Goal: Task Accomplishment & Management: Use online tool/utility

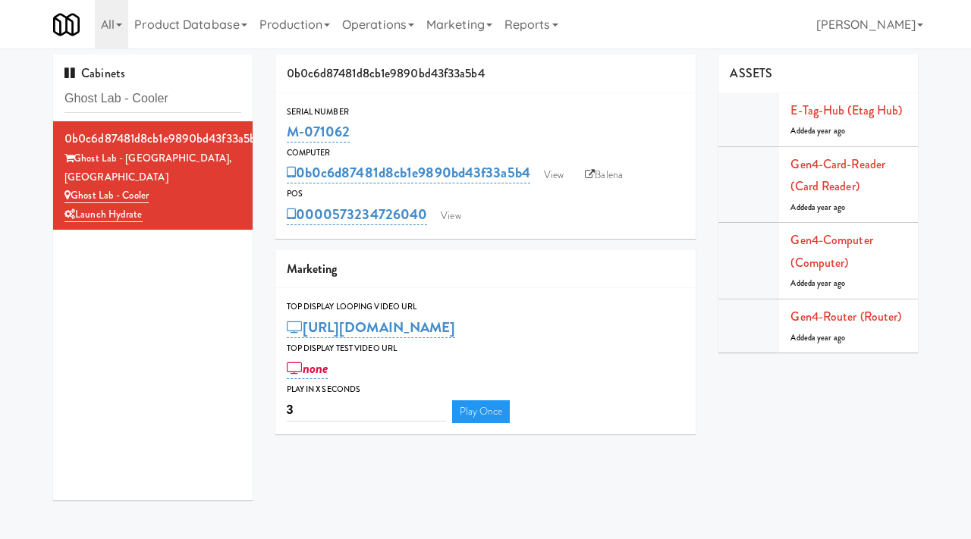
scroll to position [6, 0]
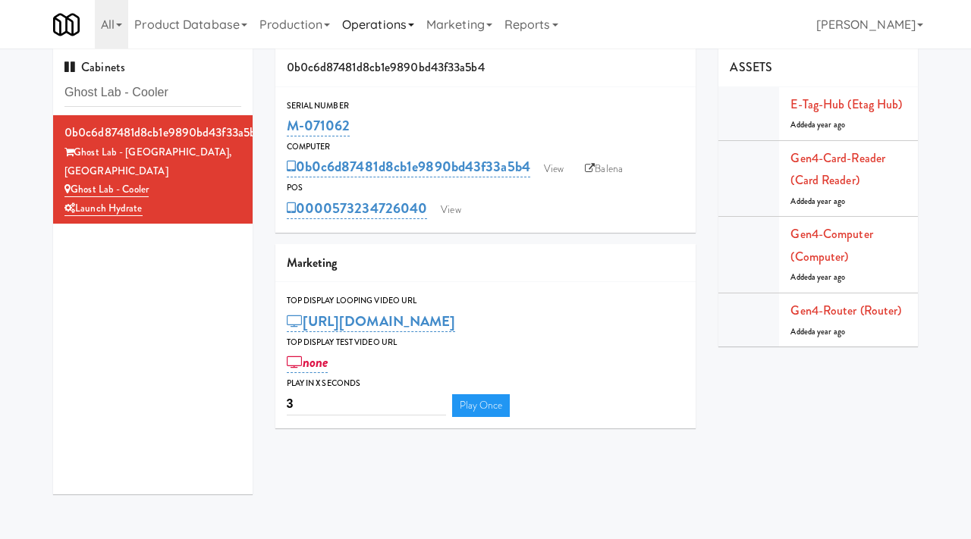
click at [398, 32] on link "Operations" at bounding box center [378, 24] width 84 height 49
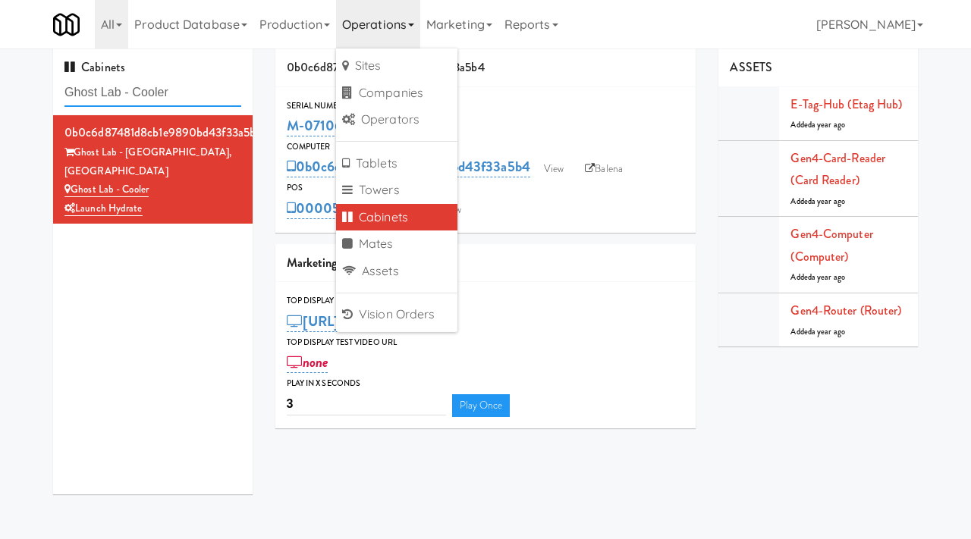
click at [163, 87] on input "Ghost Lab - Cooler" at bounding box center [152, 93] width 177 height 28
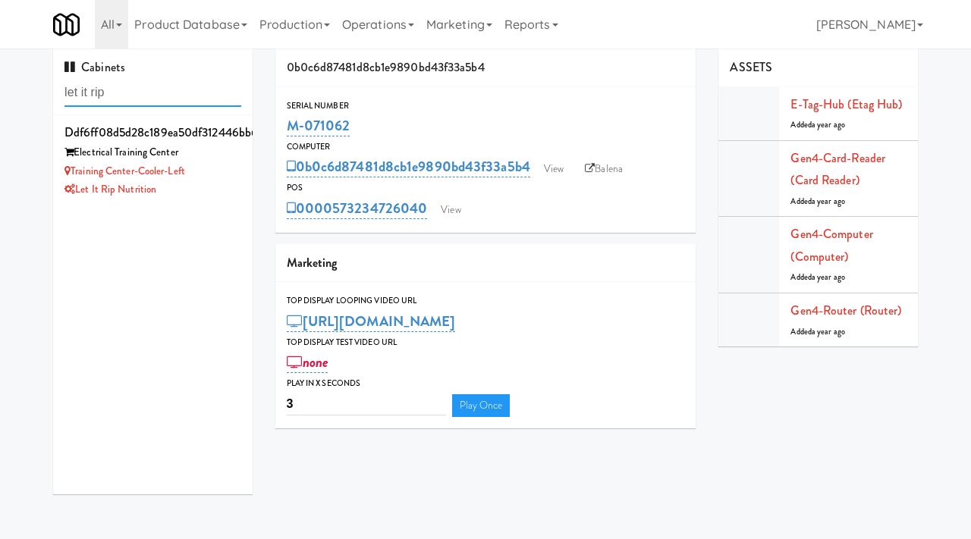
click at [139, 89] on input "let it rip" at bounding box center [152, 93] width 177 height 28
type input "1114"
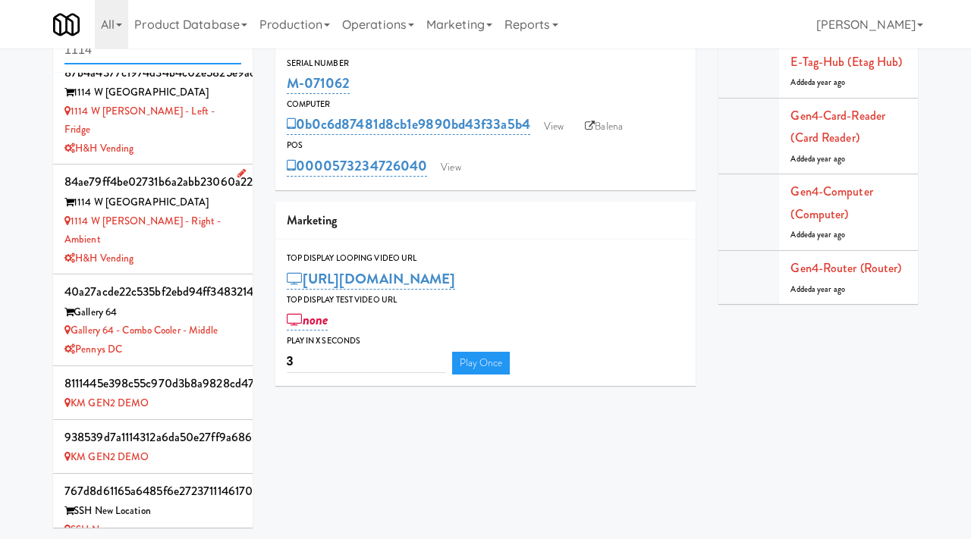
scroll to position [0, 0]
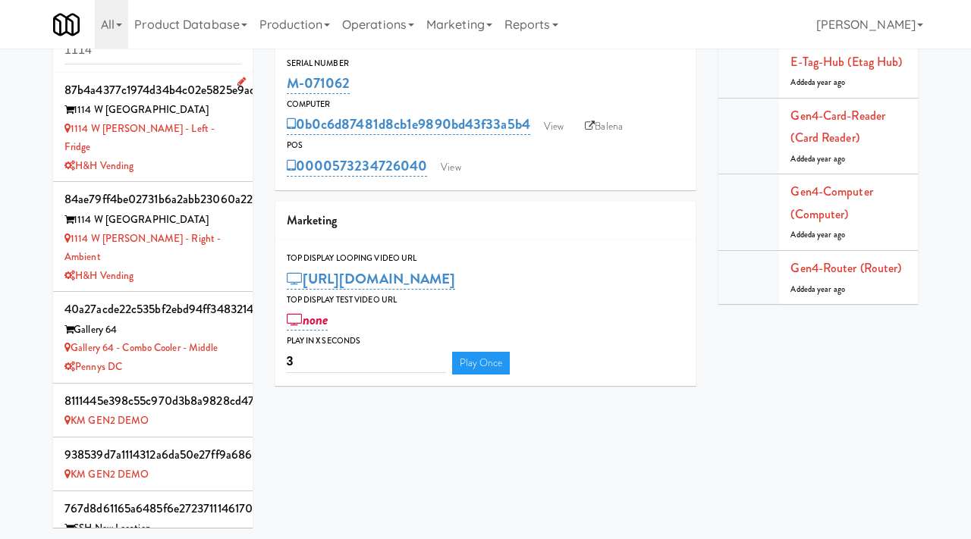
click at [223, 128] on div "1114 W Carroll - Left - Fridge" at bounding box center [152, 138] width 177 height 37
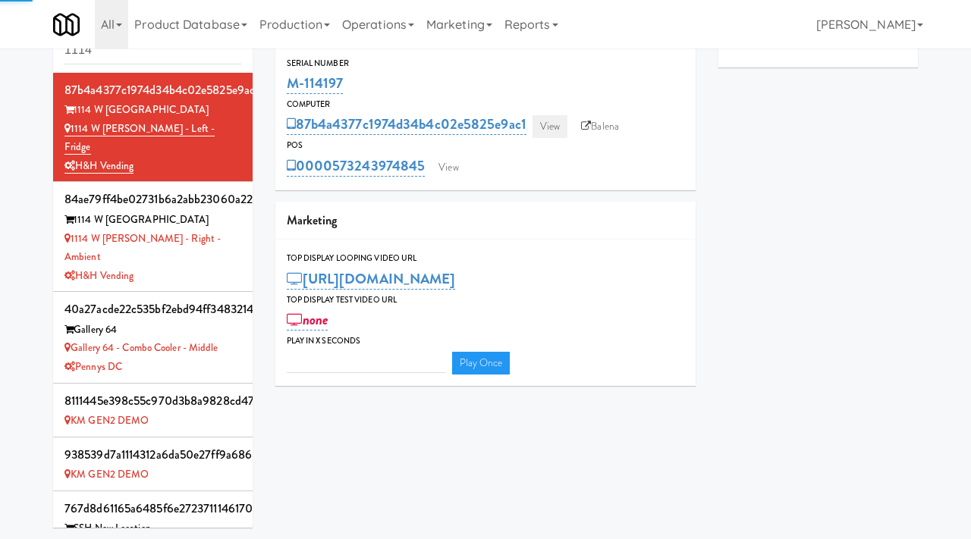
type input "3"
click at [551, 132] on link "View" at bounding box center [549, 126] width 35 height 23
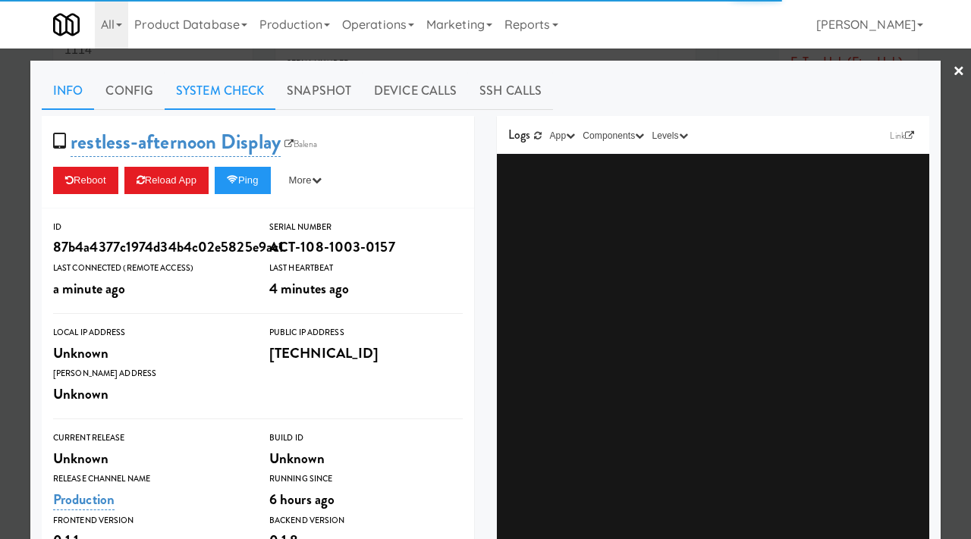
click at [249, 89] on link "System Check" at bounding box center [220, 91] width 111 height 38
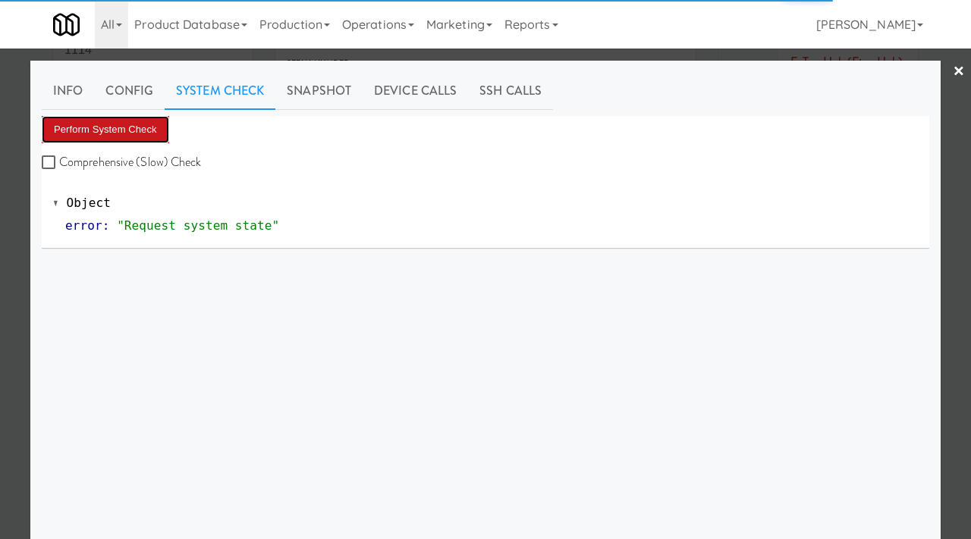
click at [140, 133] on button "Perform System Check" at bounding box center [105, 129] width 127 height 27
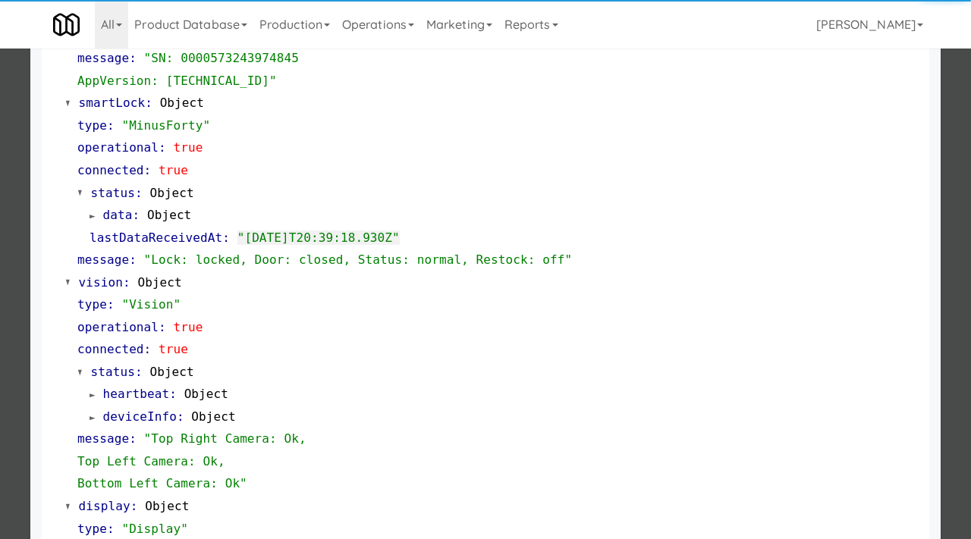
scroll to position [372, 0]
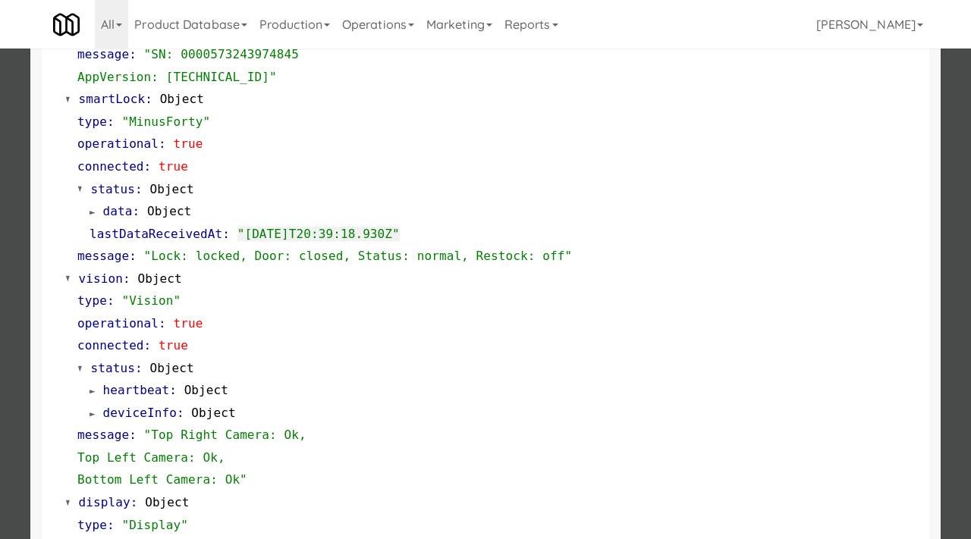
click at [3, 269] on div at bounding box center [485, 269] width 971 height 539
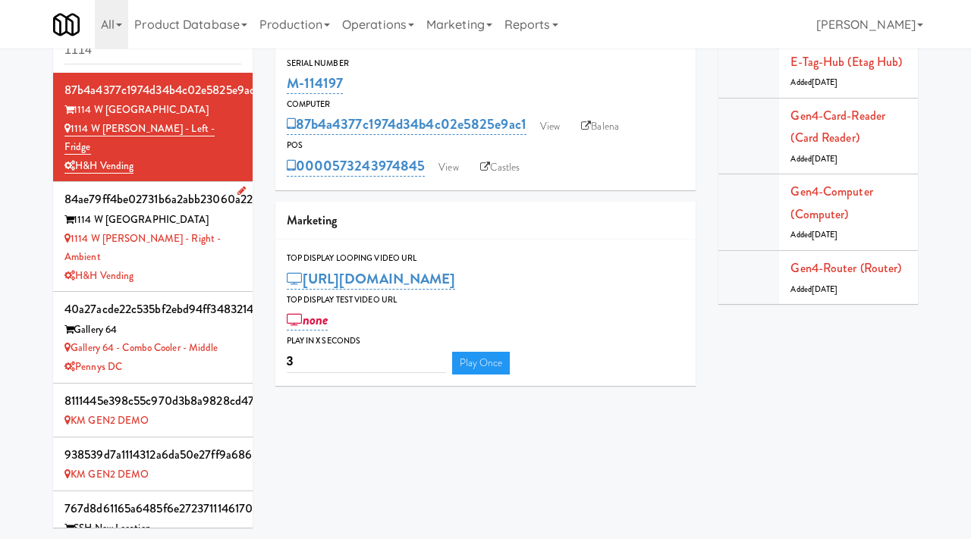
click at [230, 230] on div "1114 W Carroll - Right - Ambient" at bounding box center [152, 248] width 177 height 37
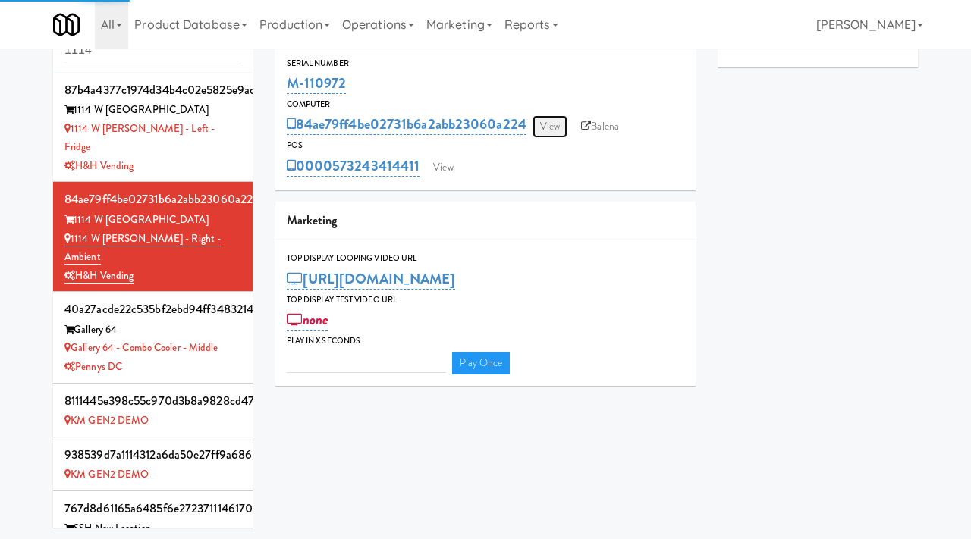
click at [553, 126] on link "View" at bounding box center [549, 126] width 35 height 23
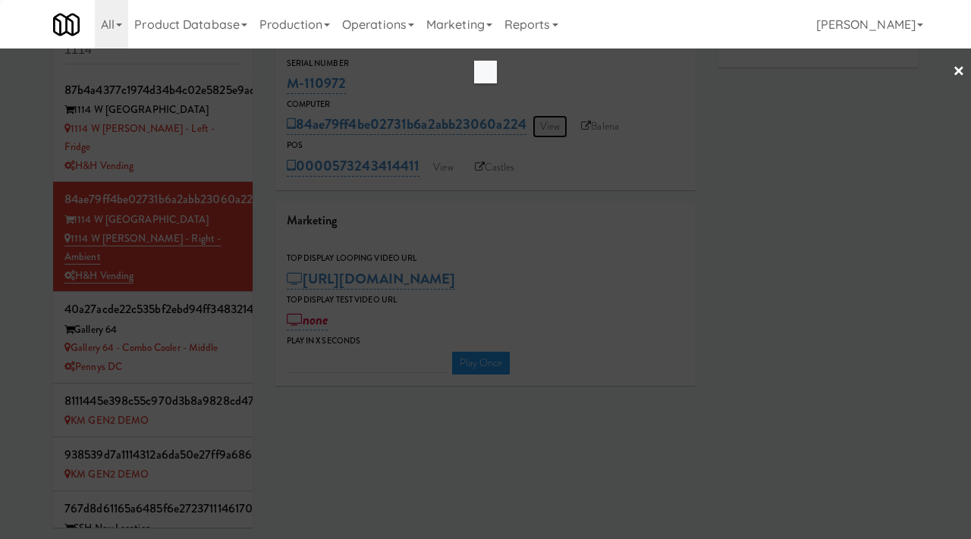
type input "3"
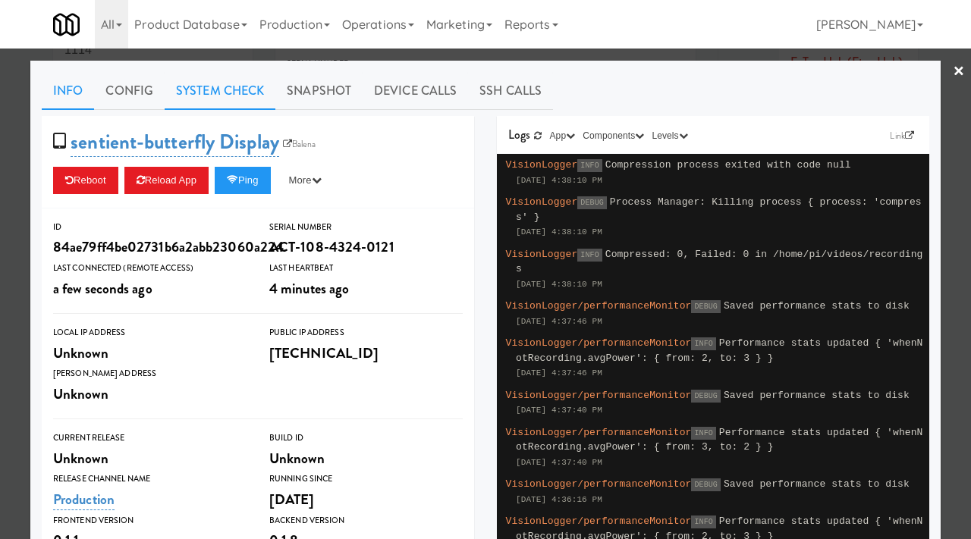
click at [211, 96] on link "System Check" at bounding box center [220, 91] width 111 height 38
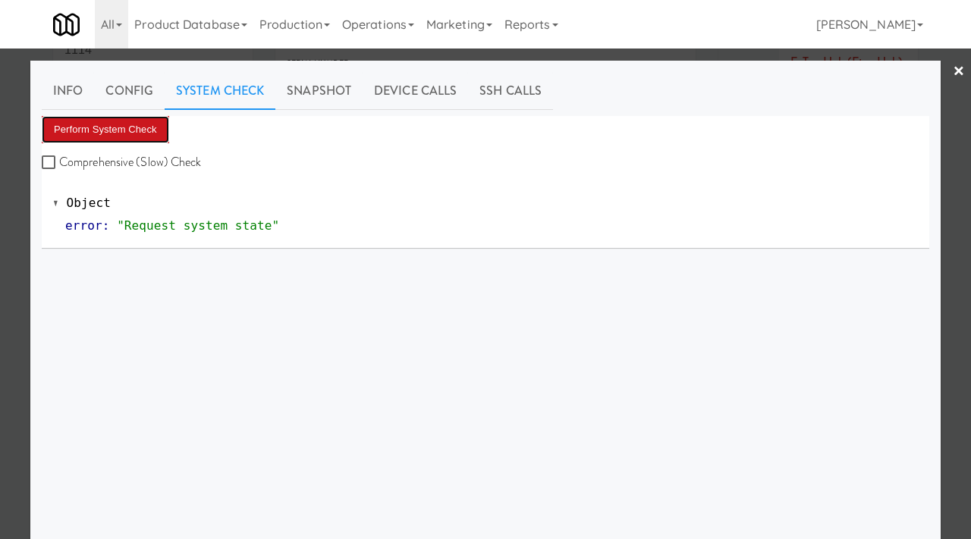
click at [137, 118] on button "Perform System Check" at bounding box center [105, 129] width 127 height 27
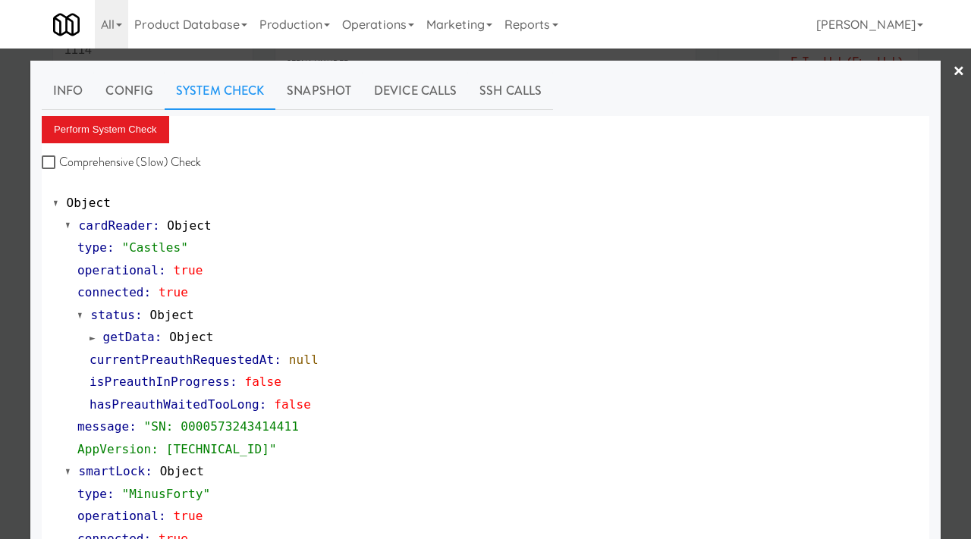
click at [6, 244] on div at bounding box center [485, 269] width 971 height 539
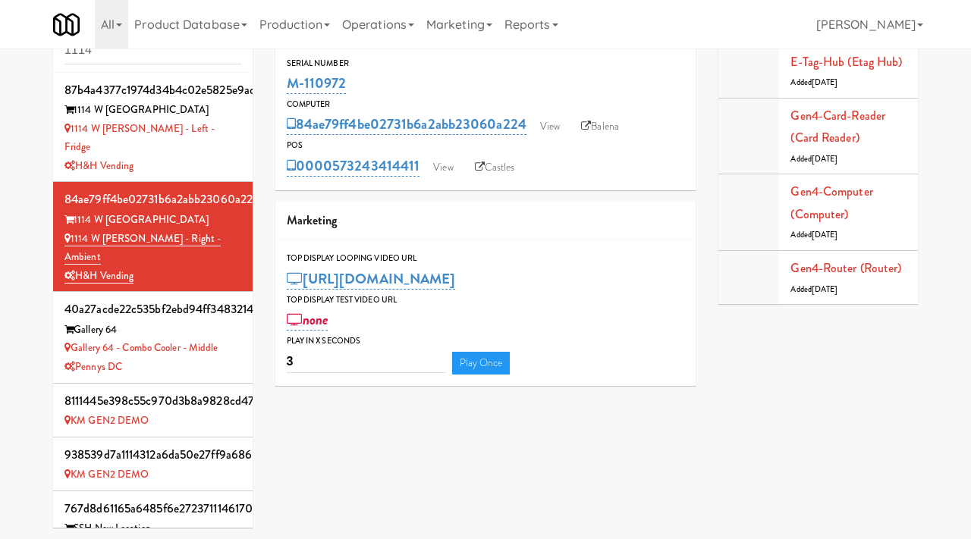
drag, startPoint x: 353, startPoint y: 85, endPoint x: 285, endPoint y: 78, distance: 67.8
click at [285, 78] on div "Serial Number M-110972" at bounding box center [485, 76] width 421 height 41
copy link "M-110972"
click at [543, 121] on link "View" at bounding box center [549, 126] width 35 height 23
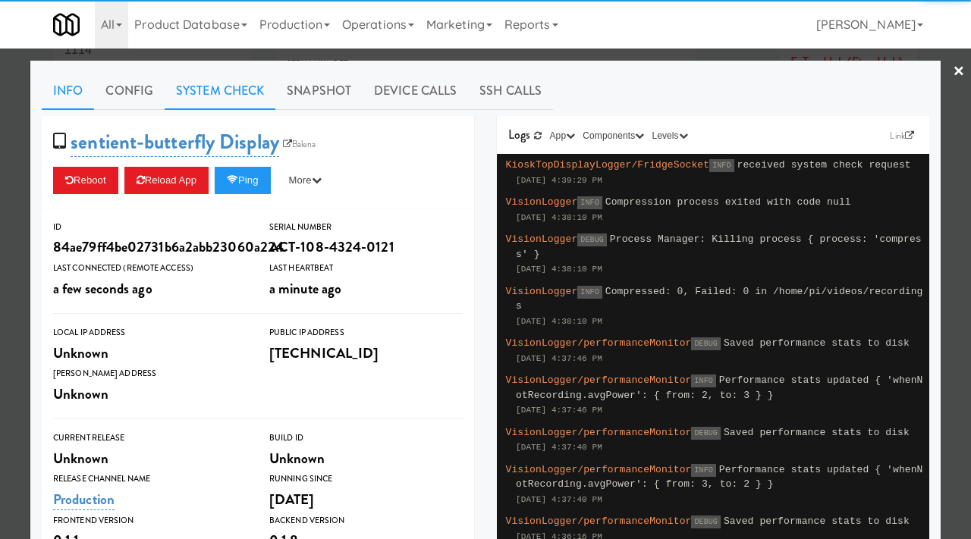
click at [240, 93] on link "System Check" at bounding box center [220, 91] width 111 height 38
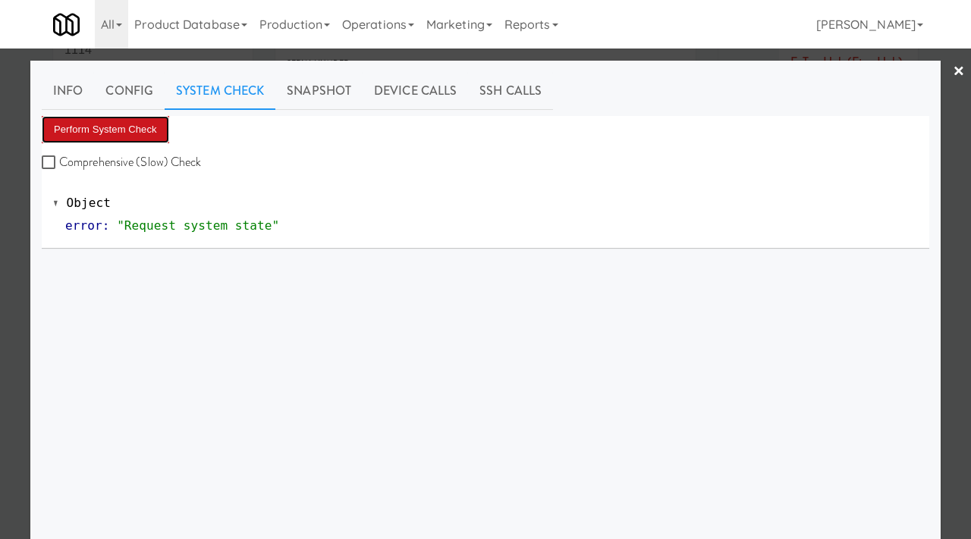
click at [119, 124] on button "Perform System Check" at bounding box center [105, 129] width 127 height 27
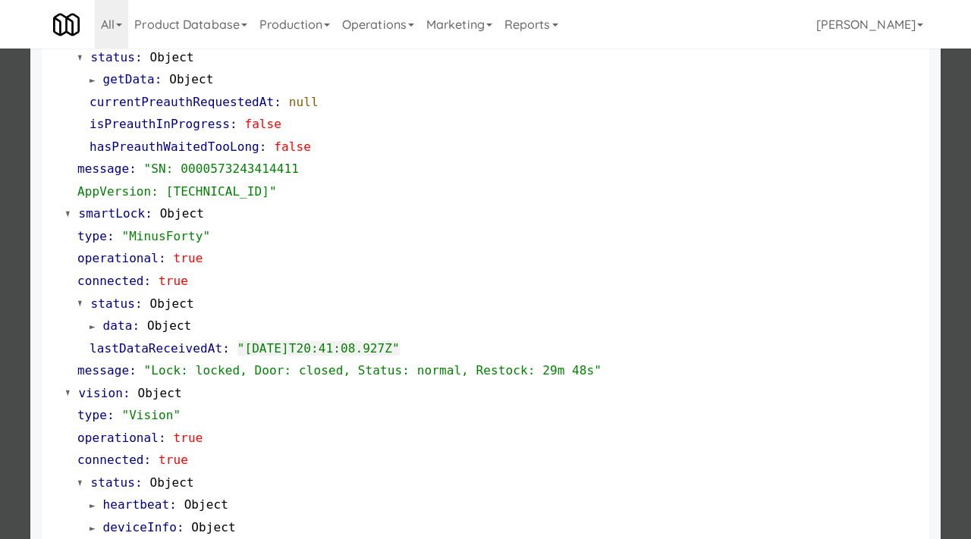
scroll to position [263, 0]
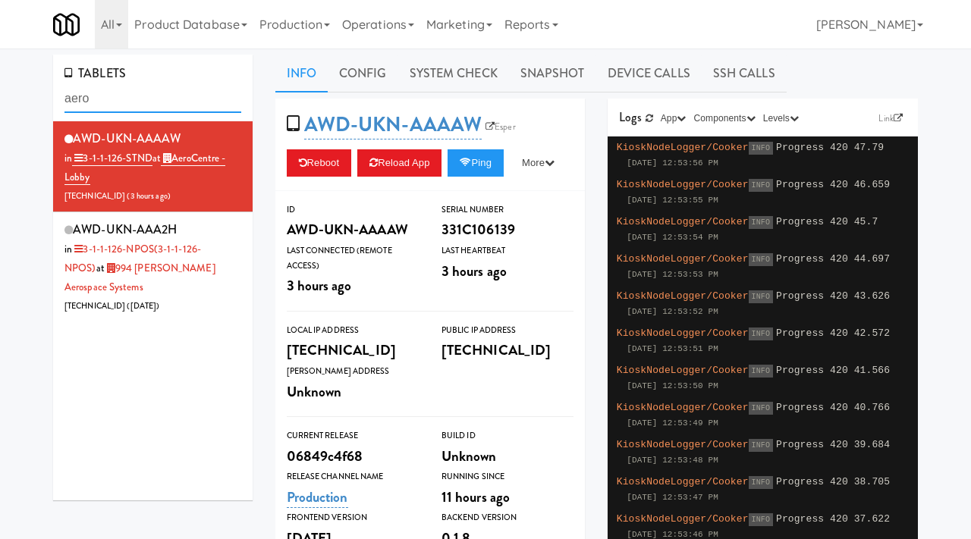
drag, startPoint x: 155, startPoint y: 105, endPoint x: 49, endPoint y: 99, distance: 106.3
click at [49, 99] on div "TABLETS aero AWD-UKN-AAAAW in 3-1-1-126-STND at AeroCentre - Lobby 206.0.69.38 …" at bounding box center [153, 283] width 222 height 457
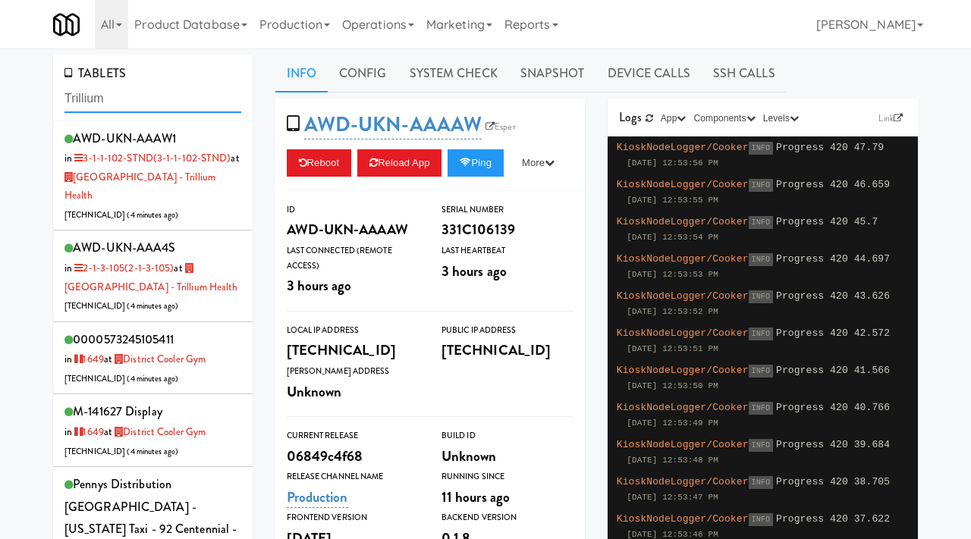
type input "Trillium"
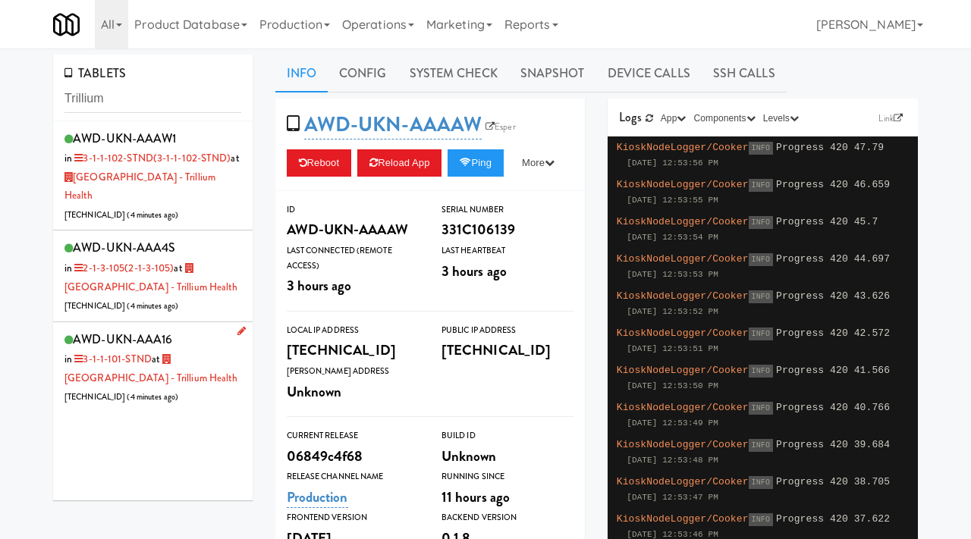
click at [231, 403] on div "AWD-UKN-AAA16 in 3-1-1-101-STND at Mississauga Hospital - Trillium Health 206.0…" at bounding box center [152, 367] width 177 height 78
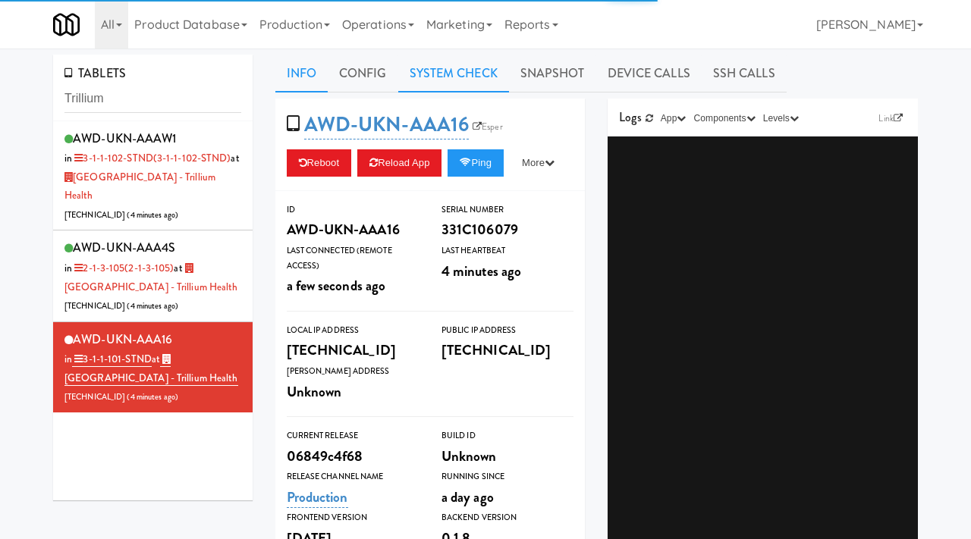
click at [474, 77] on link "System Check" at bounding box center [453, 74] width 111 height 38
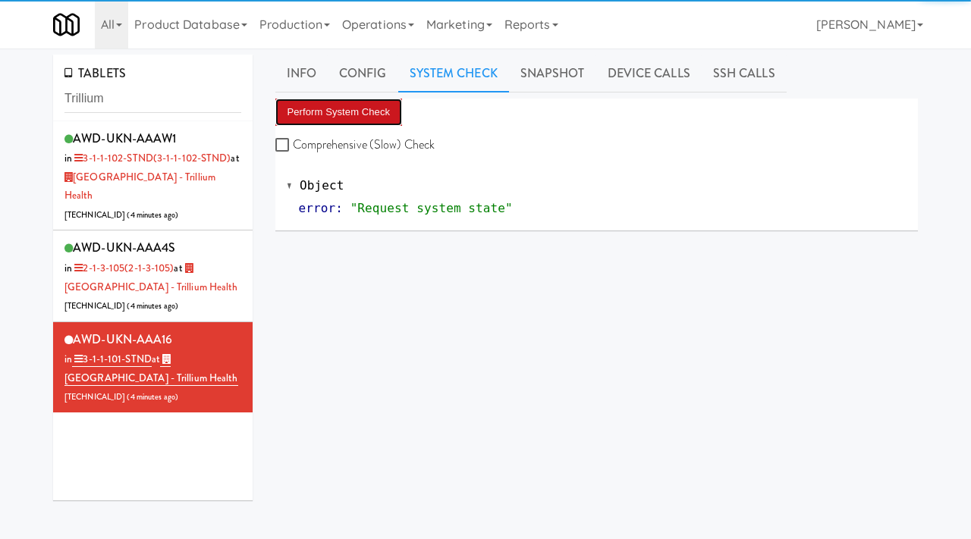
click at [354, 116] on button "Perform System Check" at bounding box center [338, 112] width 127 height 27
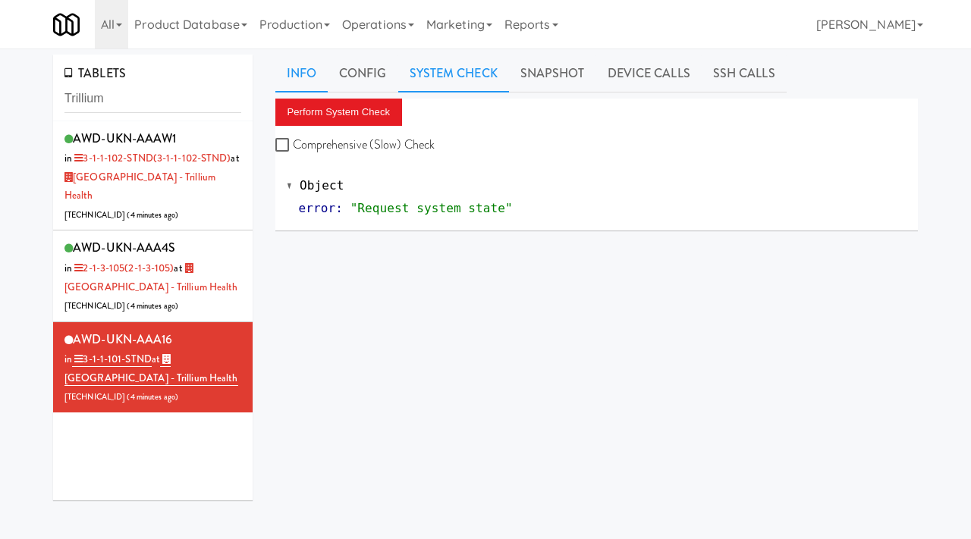
click at [311, 80] on link "Info" at bounding box center [301, 74] width 52 height 38
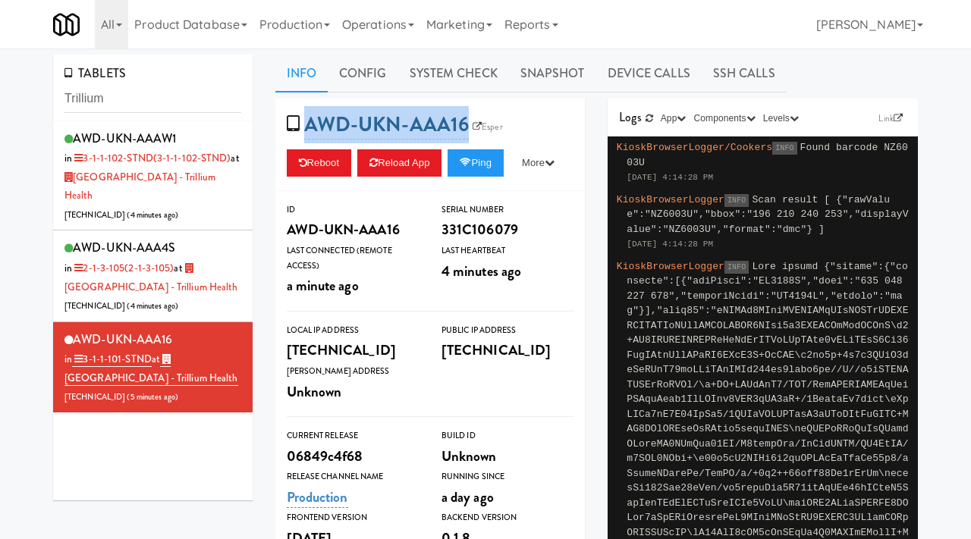
drag, startPoint x: 468, startPoint y: 113, endPoint x: 309, endPoint y: 130, distance: 160.2
click at [309, 130] on span "AWD-UKN-AAA16 Esper" at bounding box center [400, 124] width 226 height 29
copy link "AWD-UKN-AAA16"
click at [320, 168] on button "Reboot" at bounding box center [319, 162] width 65 height 27
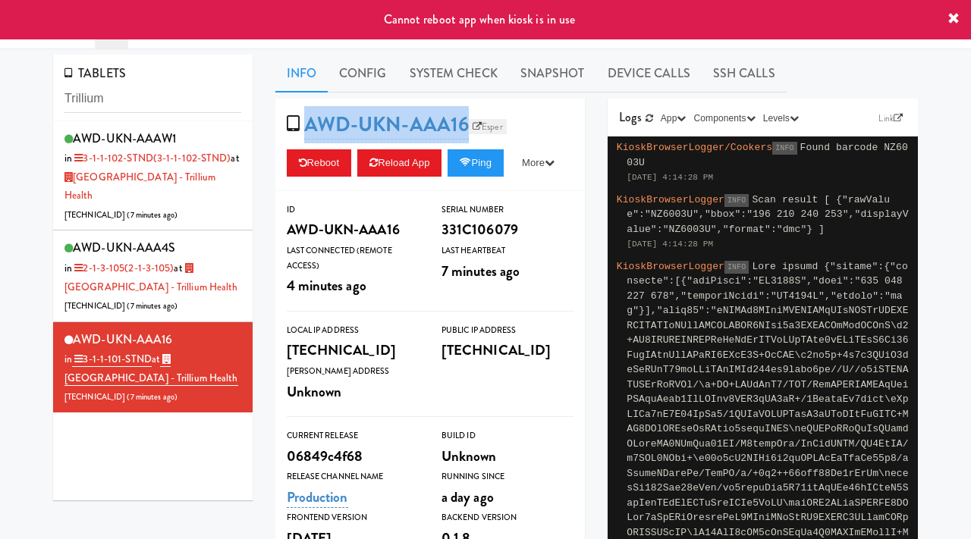
click at [493, 131] on link "Esper" at bounding box center [488, 126] width 38 height 15
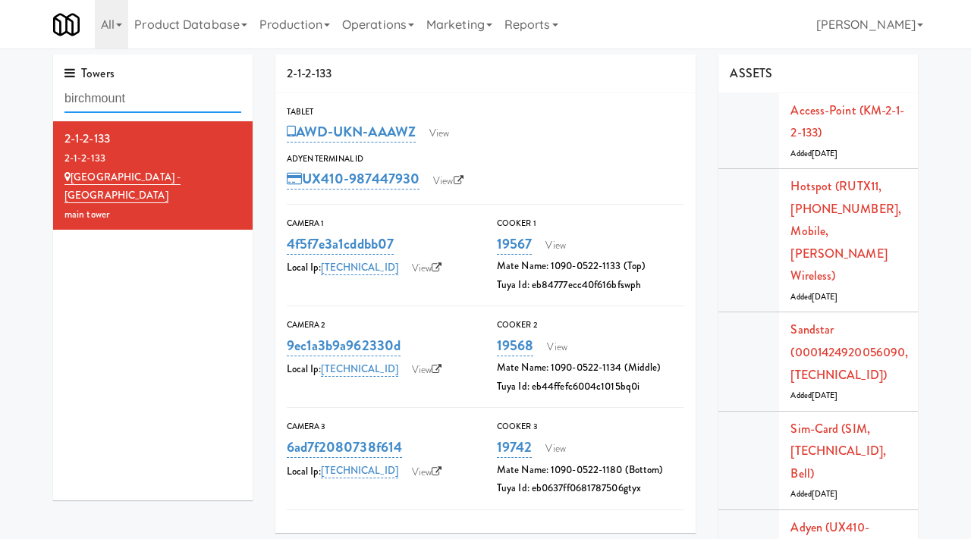
click at [163, 105] on input "birchmount" at bounding box center [152, 99] width 177 height 28
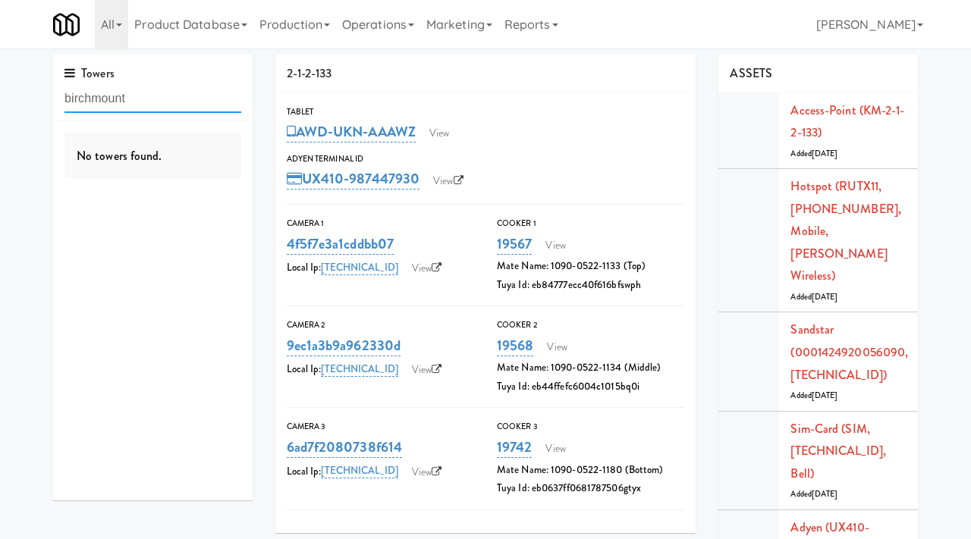
paste input "AWD-UKN-AAA16"
type input "AWD-UKN-AAA16"
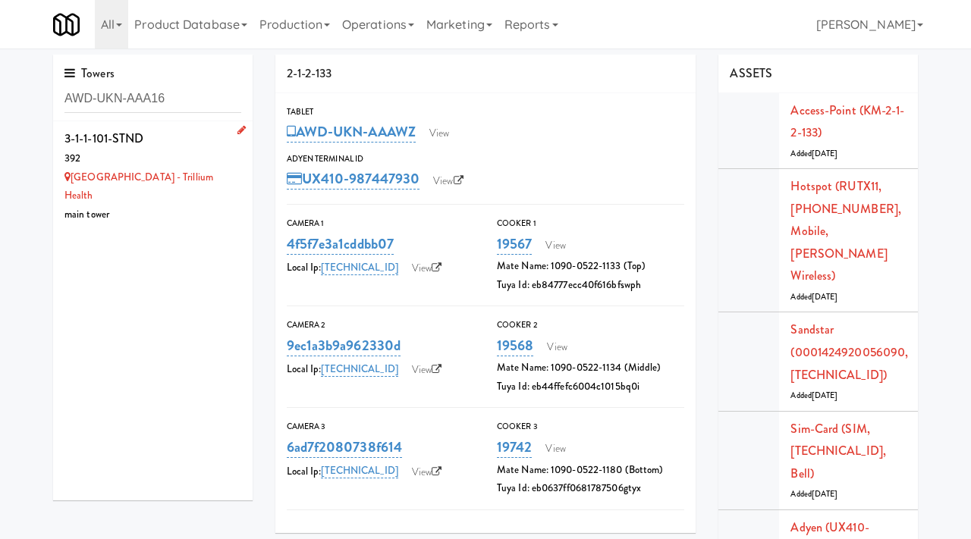
click at [165, 138] on div "3-1-1-101-STND" at bounding box center [152, 138] width 177 height 23
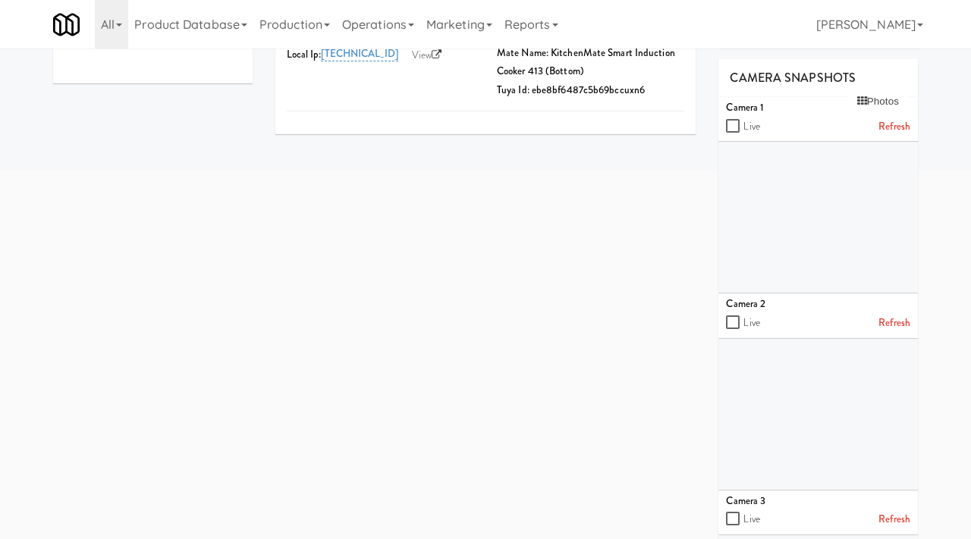
scroll to position [412, 0]
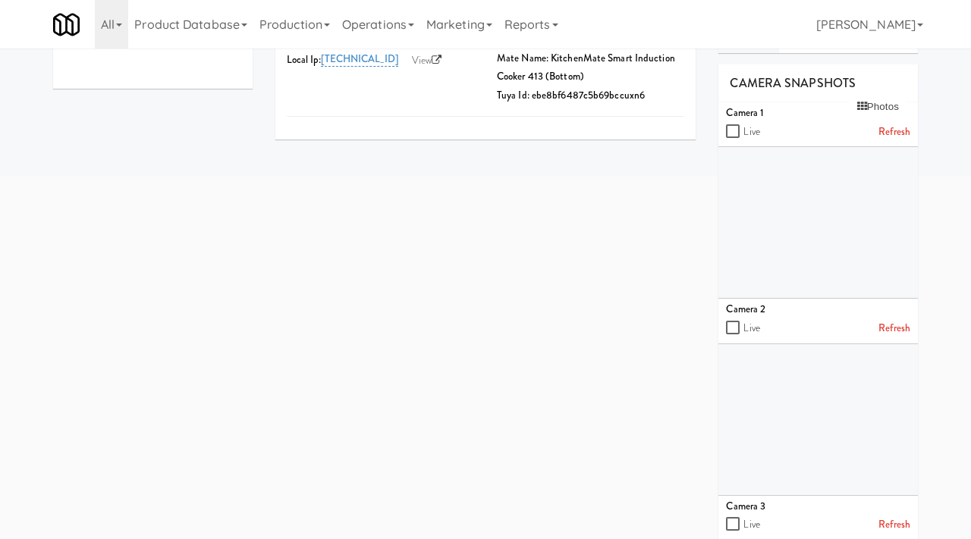
click at [897, 123] on link "Refresh" at bounding box center [894, 132] width 32 height 19
click at [902, 319] on link "Refresh" at bounding box center [894, 328] width 32 height 19
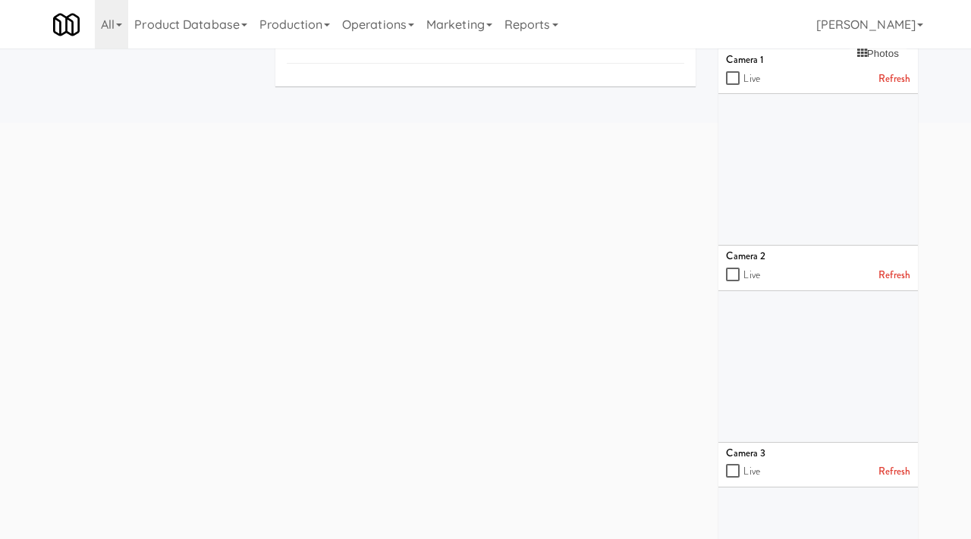
scroll to position [497, 0]
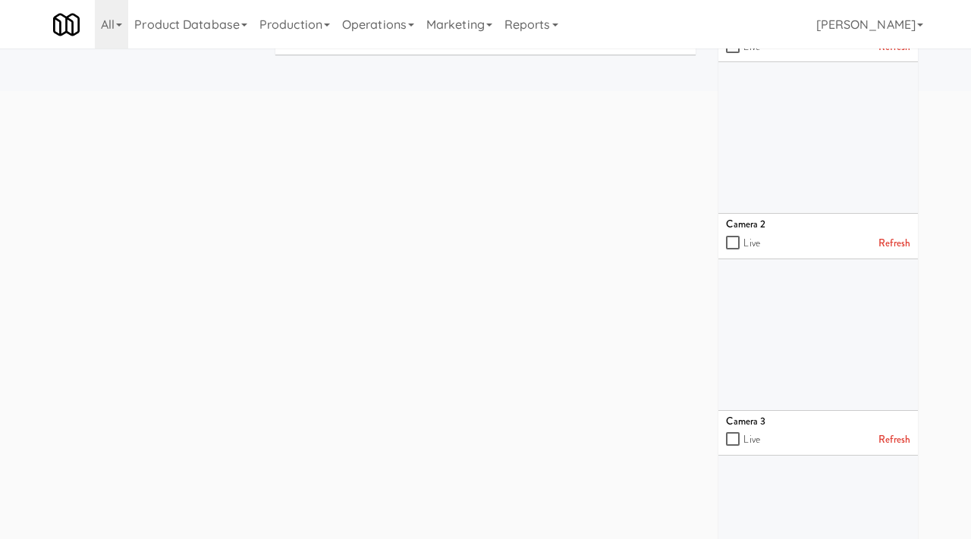
click at [901, 431] on link "Refresh" at bounding box center [894, 440] width 32 height 19
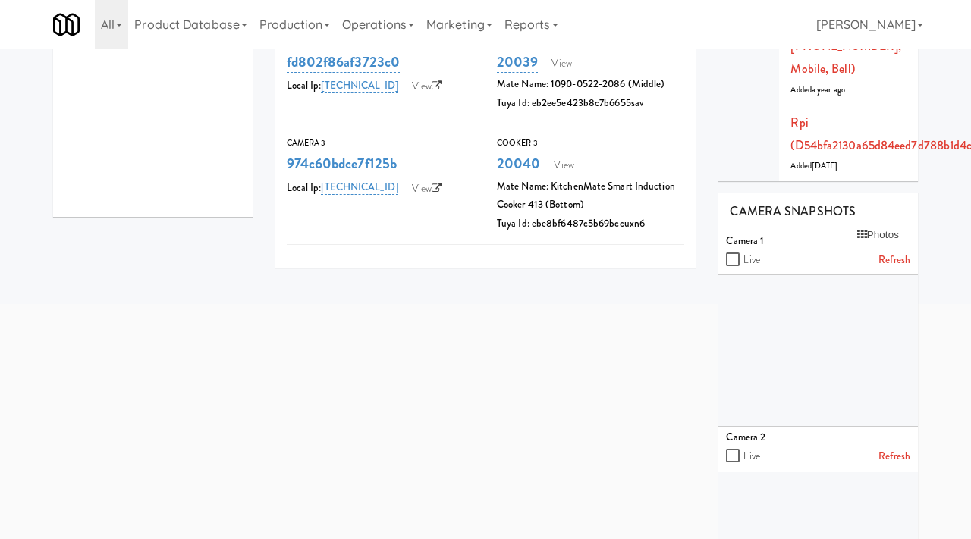
scroll to position [281, 0]
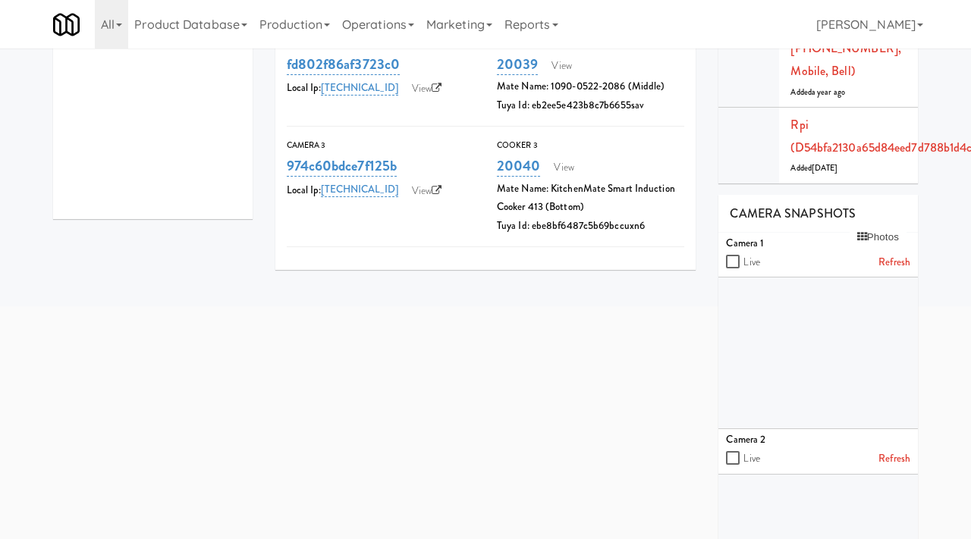
click at [892, 253] on link "Refresh" at bounding box center [894, 262] width 32 height 19
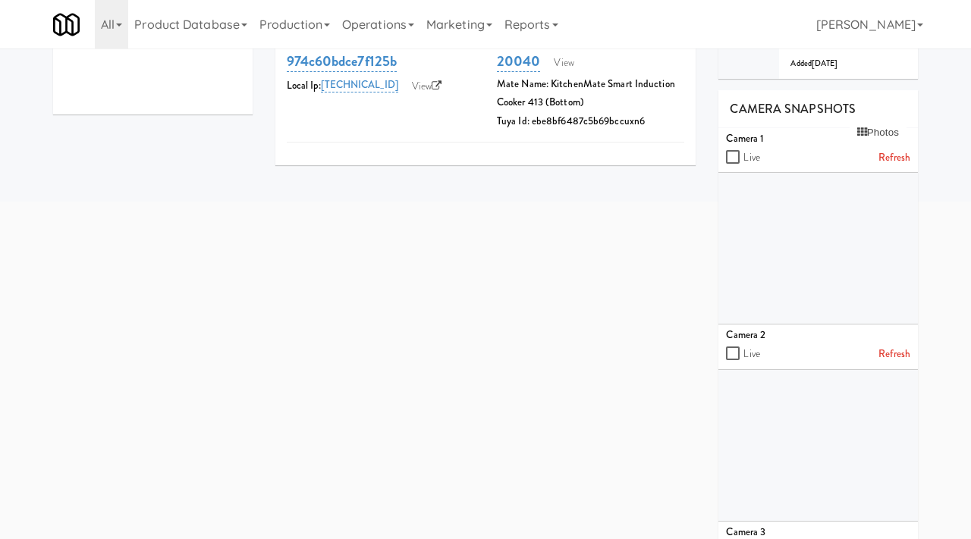
scroll to position [388, 0]
click at [896, 344] on link "Refresh" at bounding box center [894, 353] width 32 height 19
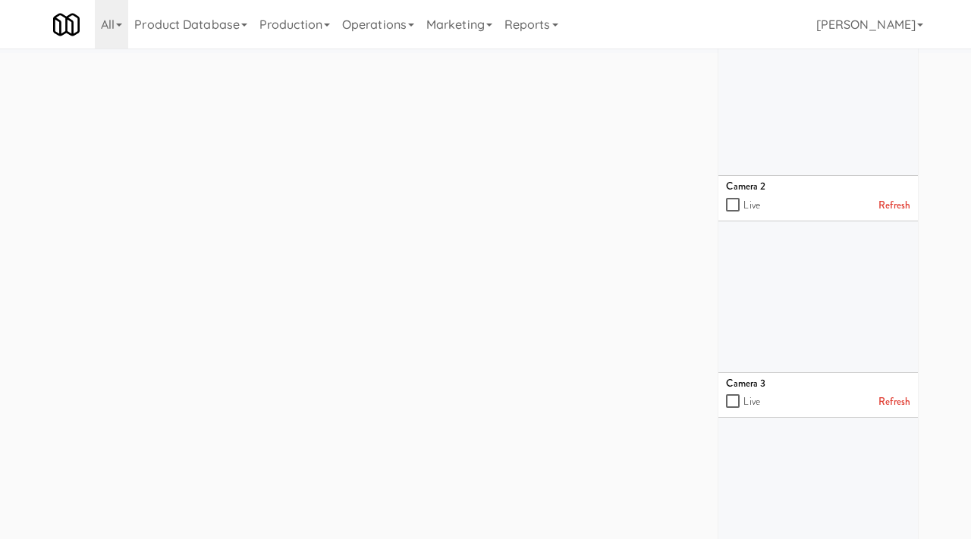
scroll to position [536, 0]
click at [902, 391] on link "Refresh" at bounding box center [894, 400] width 32 height 19
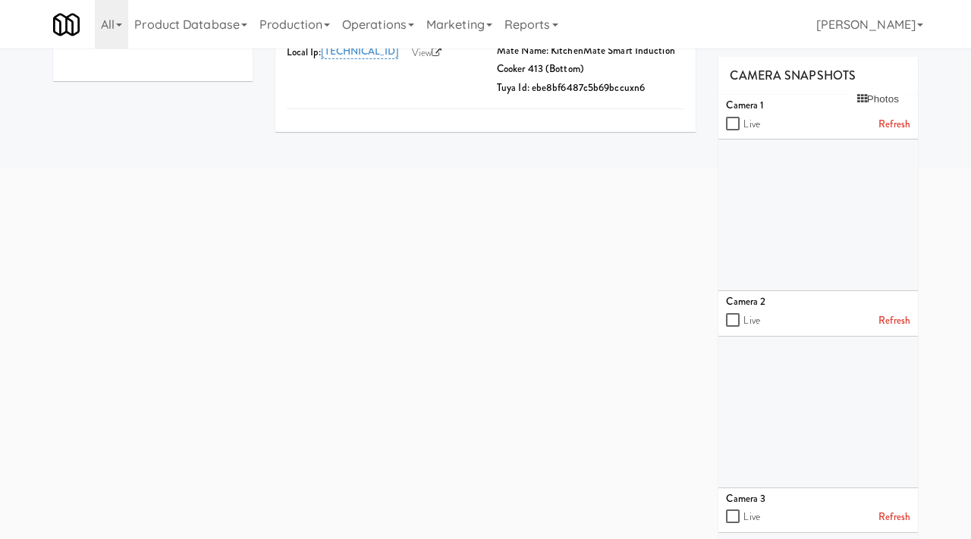
scroll to position [440, 0]
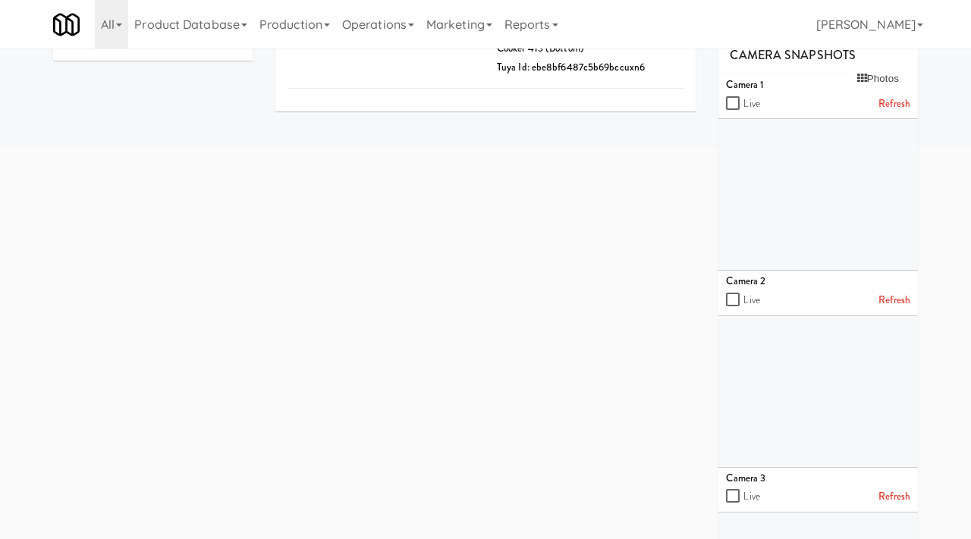
click at [893, 95] on link "Refresh" at bounding box center [894, 104] width 32 height 19
click at [902, 291] on link "Refresh" at bounding box center [894, 300] width 32 height 19
click at [893, 488] on link "Refresh" at bounding box center [894, 497] width 32 height 19
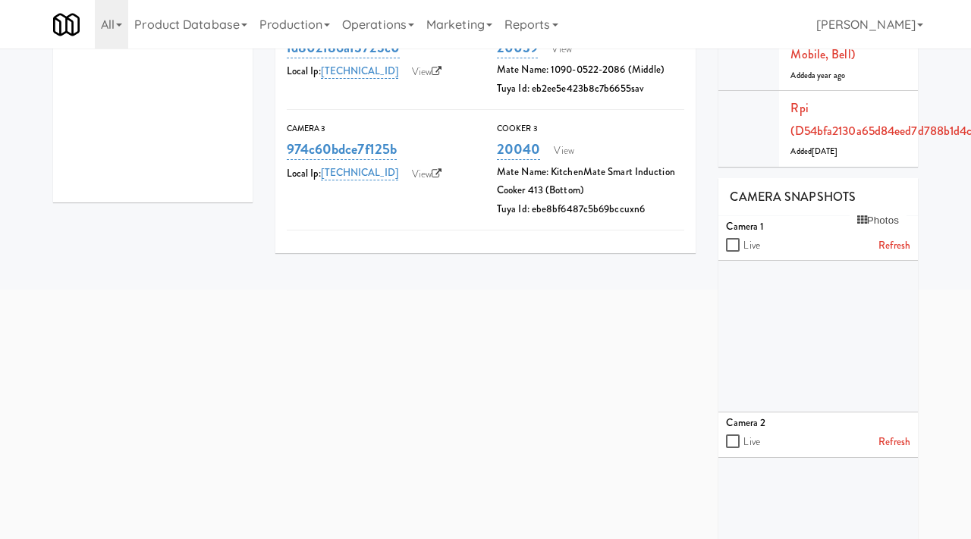
scroll to position [133, 0]
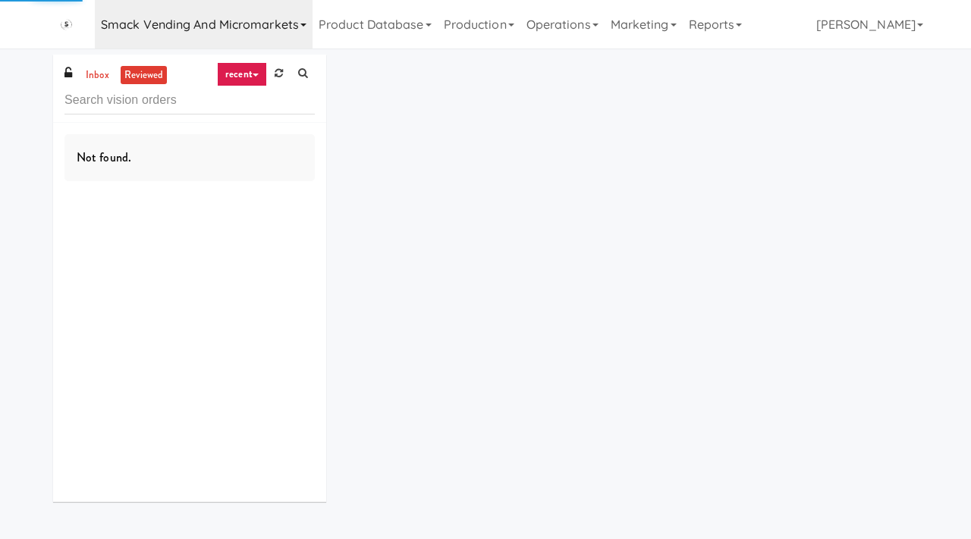
click at [256, 23] on link "Smack Vending and Micromarkets" at bounding box center [204, 24] width 218 height 49
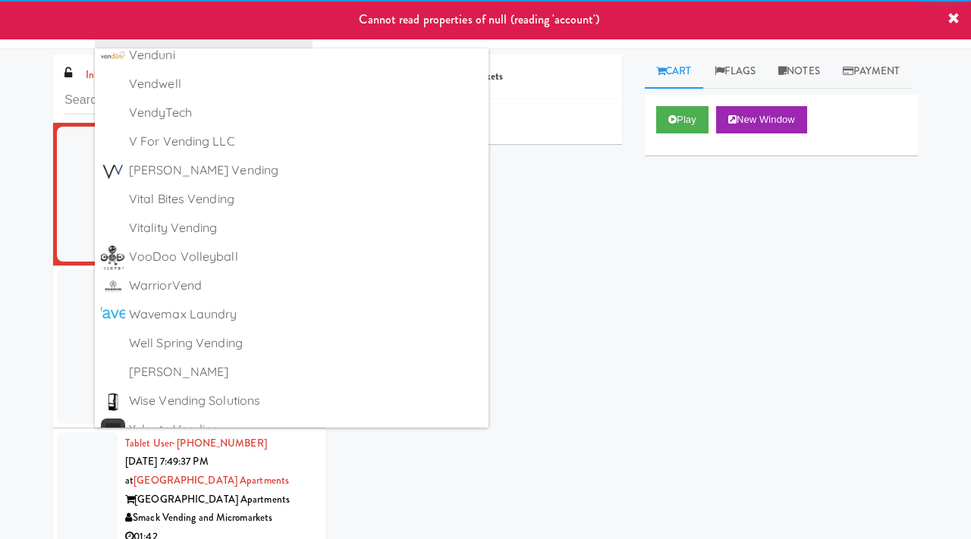
scroll to position [8307, 0]
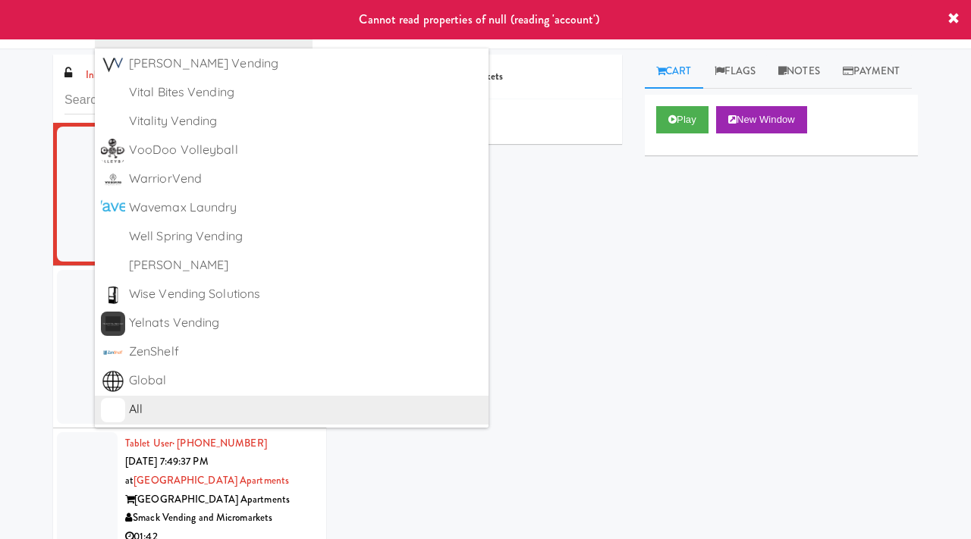
click at [193, 405] on div "All" at bounding box center [305, 409] width 353 height 23
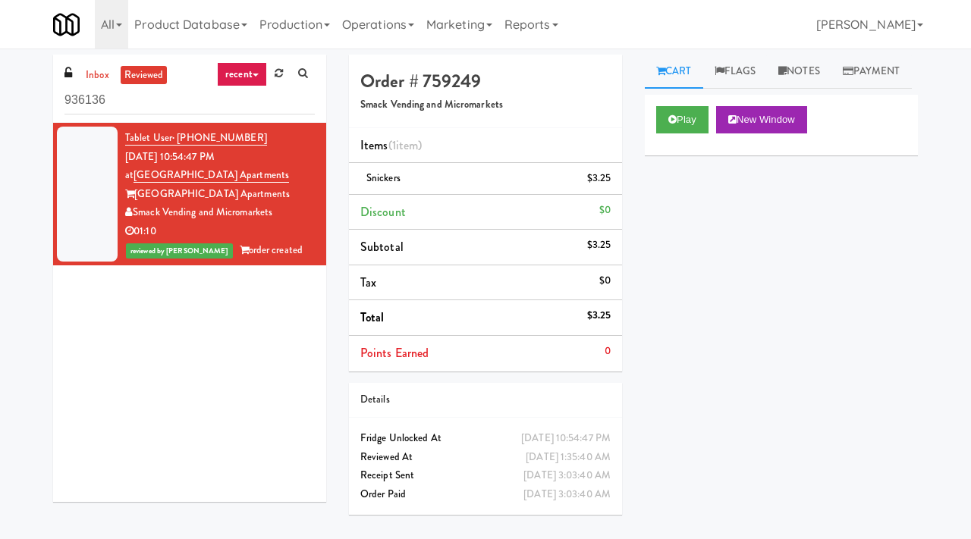
click at [174, 105] on input "936136" at bounding box center [189, 100] width 250 height 28
type input "y"
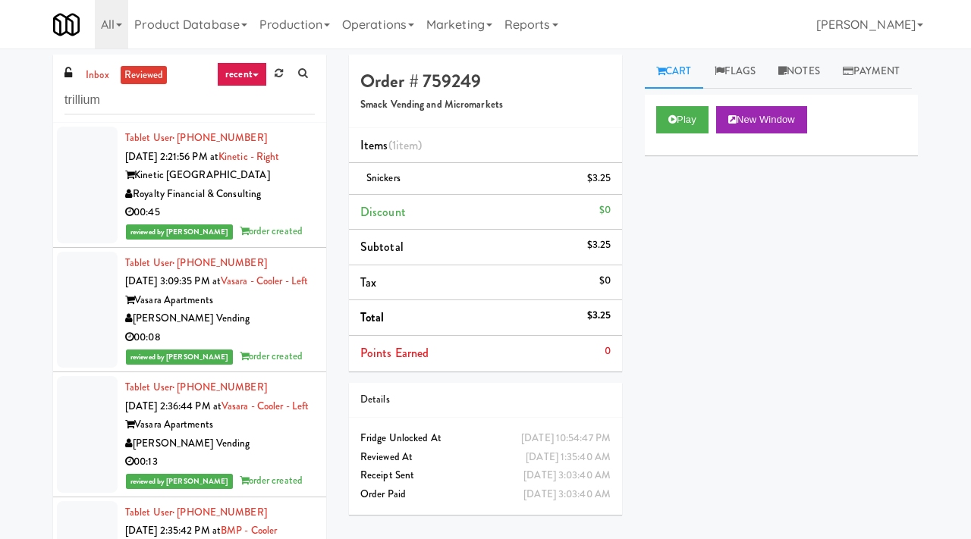
type input "trillium"
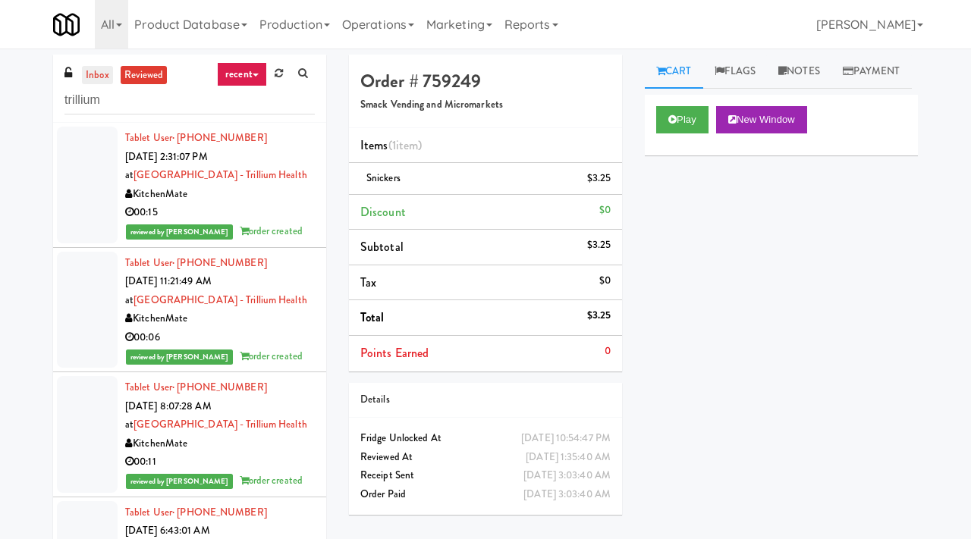
click at [90, 66] on link "inbox" at bounding box center [97, 75] width 31 height 19
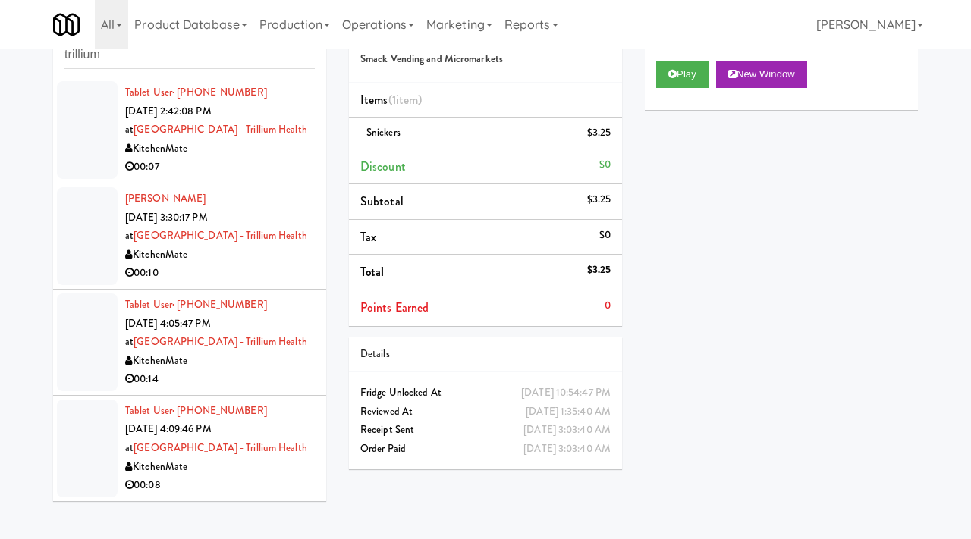
scroll to position [47, 0]
click at [300, 446] on div "Tablet User · (647) 783-3966 Aug 26, 2025 4:09:46 PM at Queensway Health Centre…" at bounding box center [220, 446] width 190 height 93
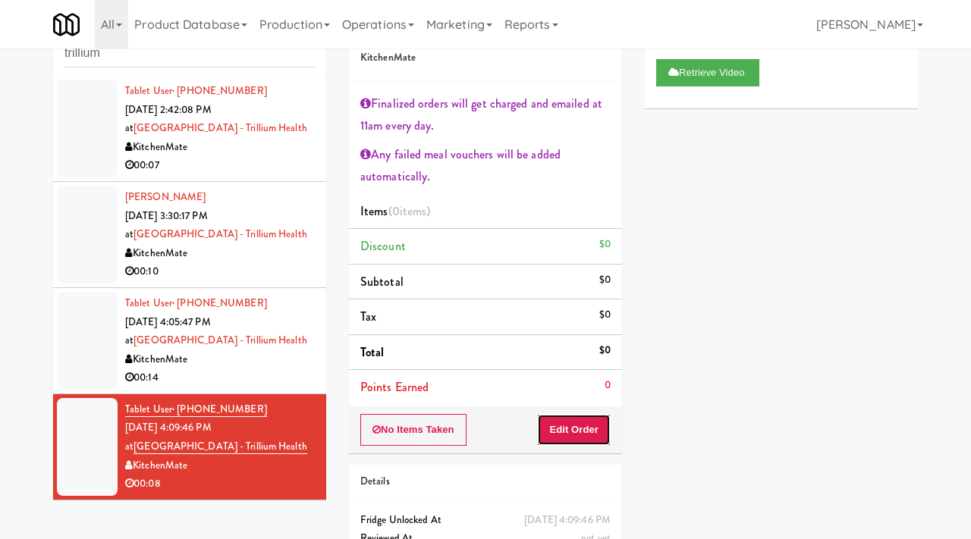
click at [573, 422] on button "Edit Order" at bounding box center [574, 430] width 74 height 32
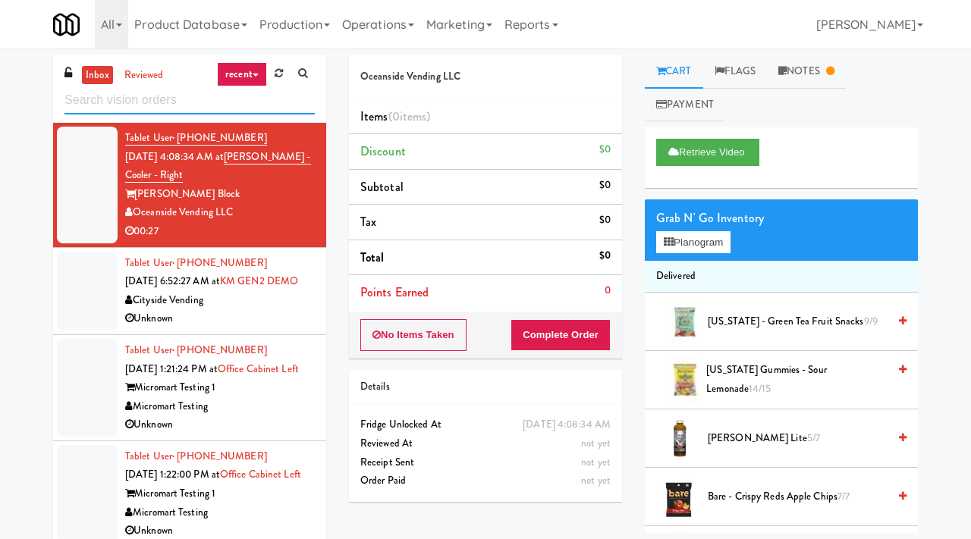
click at [164, 103] on input "text" at bounding box center [189, 100] width 250 height 28
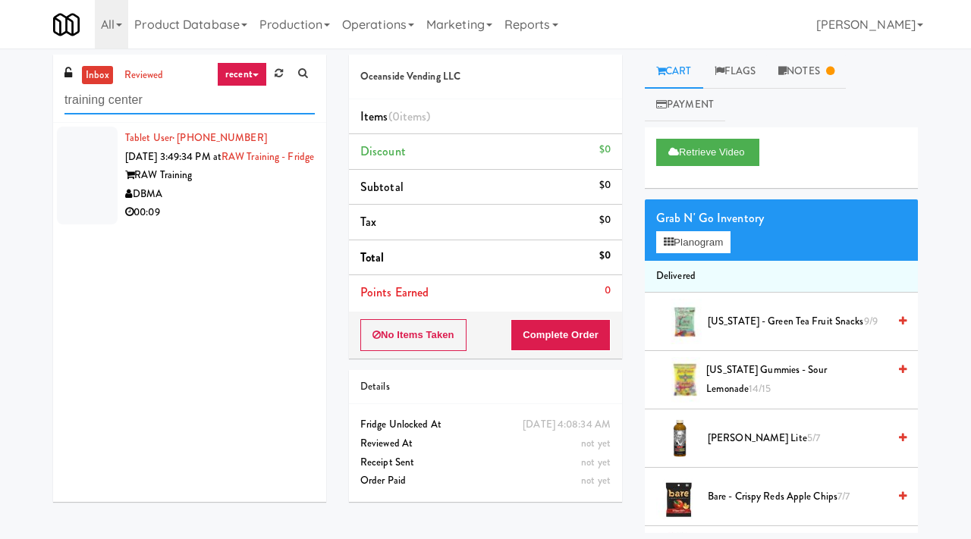
type input "training center"
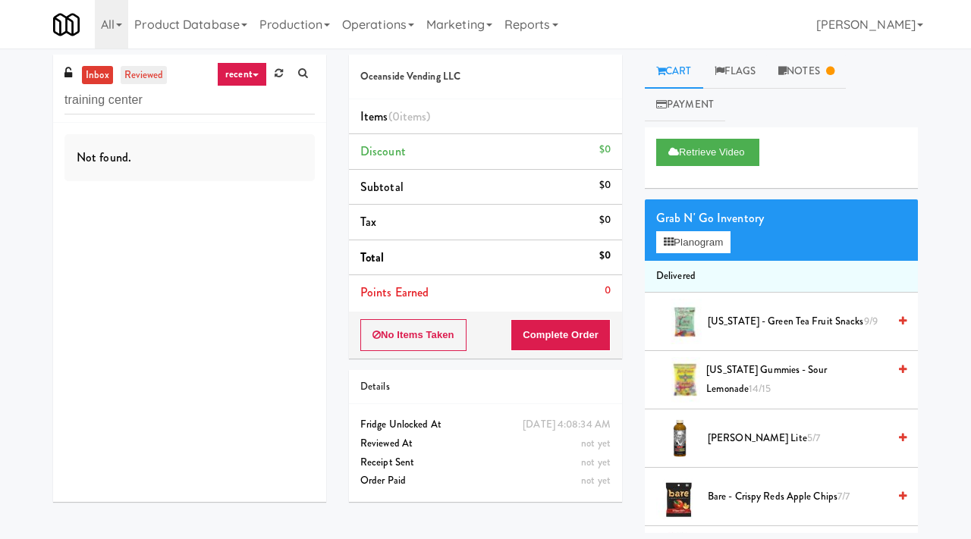
click at [146, 68] on link "reviewed" at bounding box center [144, 75] width 47 height 19
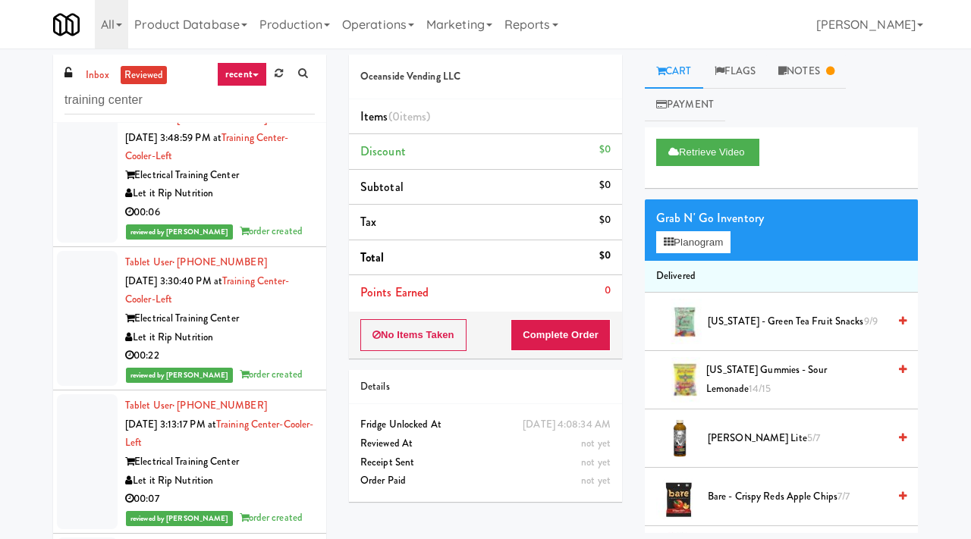
scroll to position [26, 0]
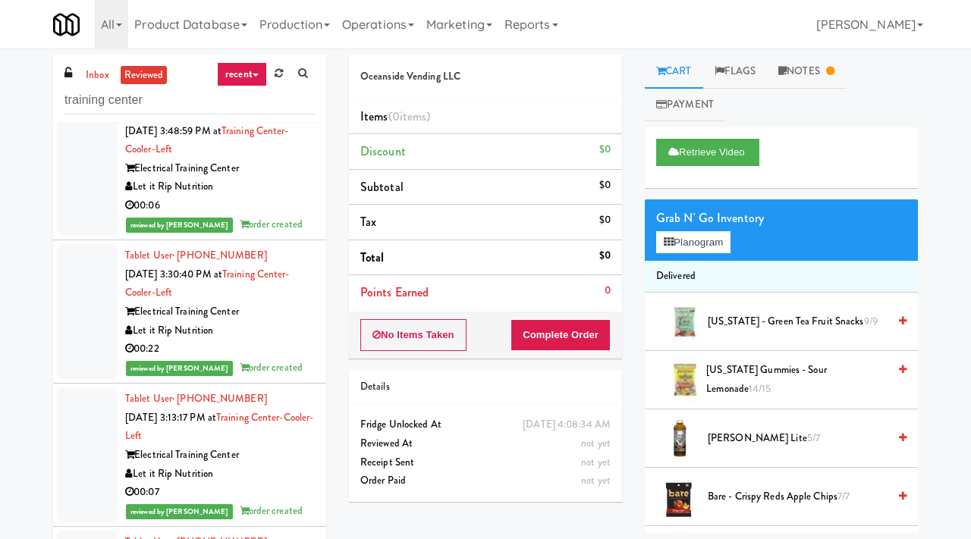
click at [282, 193] on div "Let it Rip Nutrition" at bounding box center [220, 186] width 190 height 19
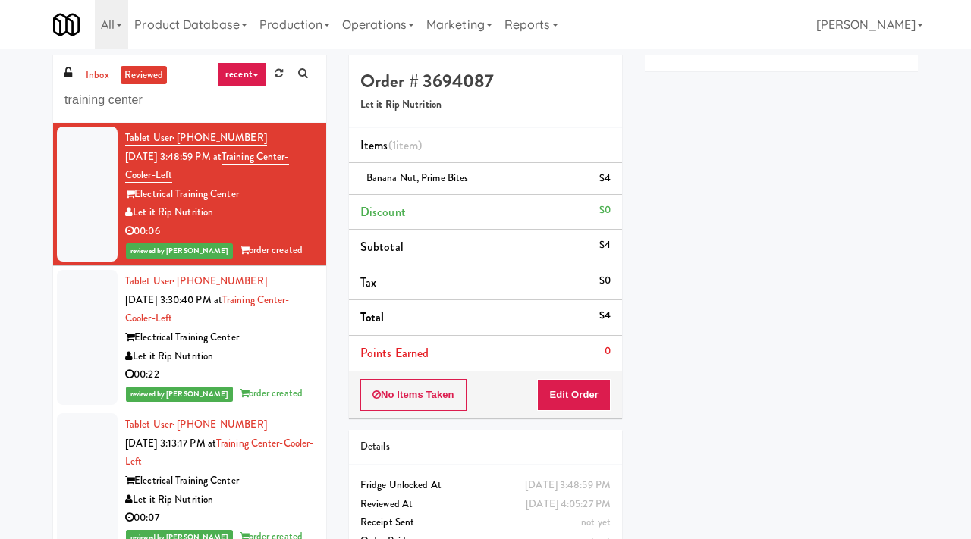
click at [253, 76] on icon at bounding box center [256, 75] width 6 height 3
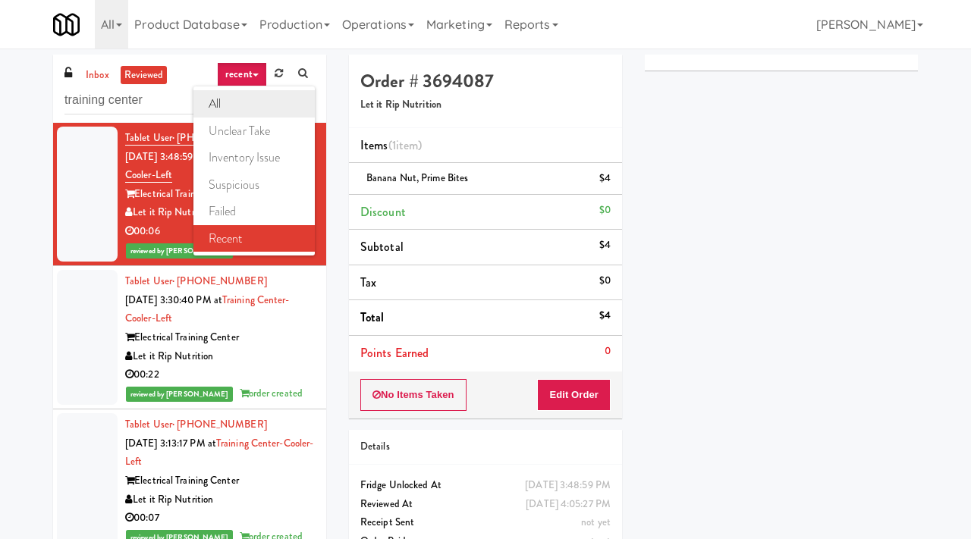
click at [227, 100] on link "all" at bounding box center [253, 103] width 121 height 27
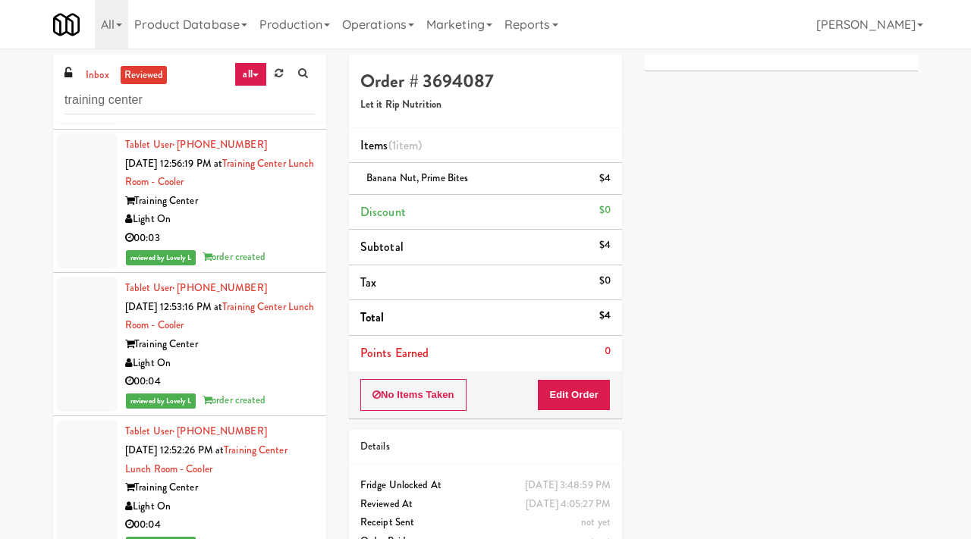
scroll to position [1875, 0]
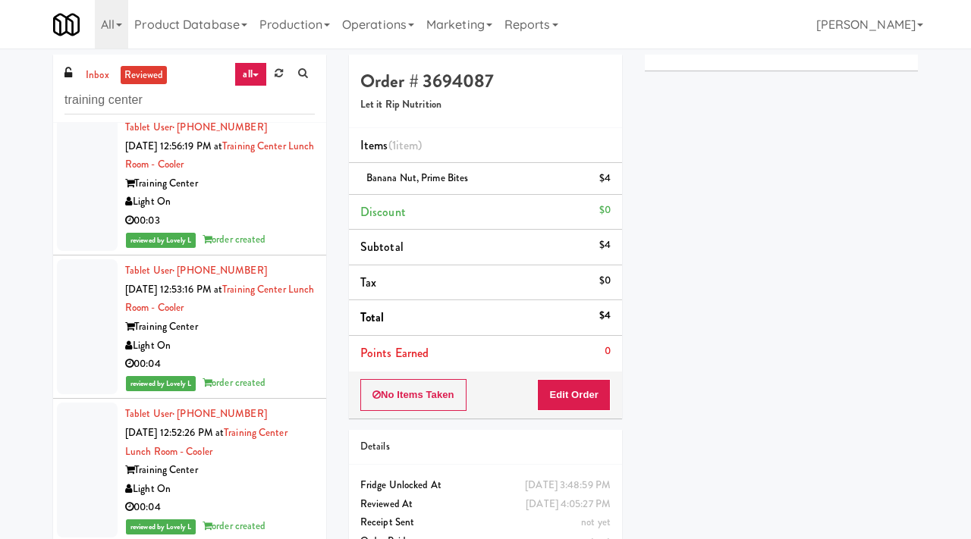
click at [259, 70] on link "all" at bounding box center [250, 74] width 32 height 24
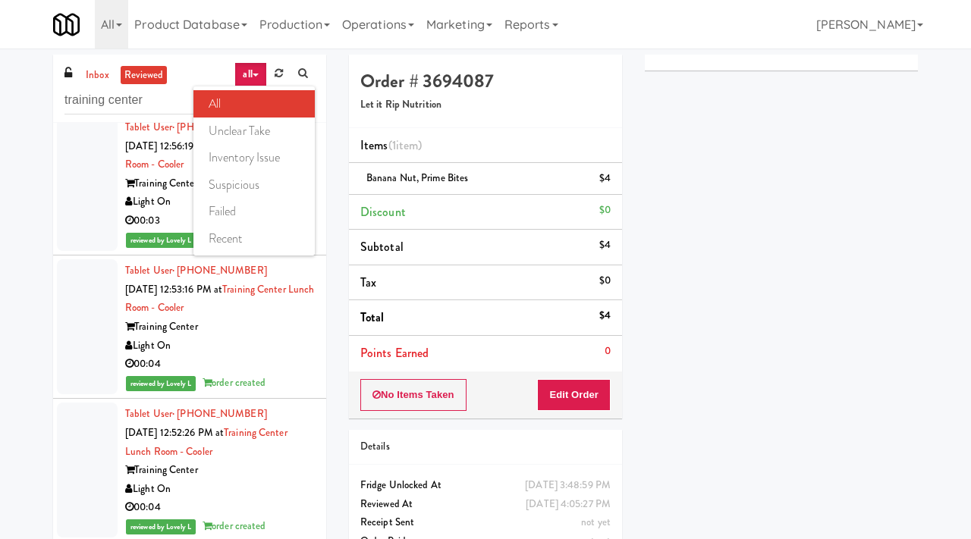
click at [521, 126] on div "Order # 3694087 Let it Rip Nutrition" at bounding box center [485, 92] width 273 height 74
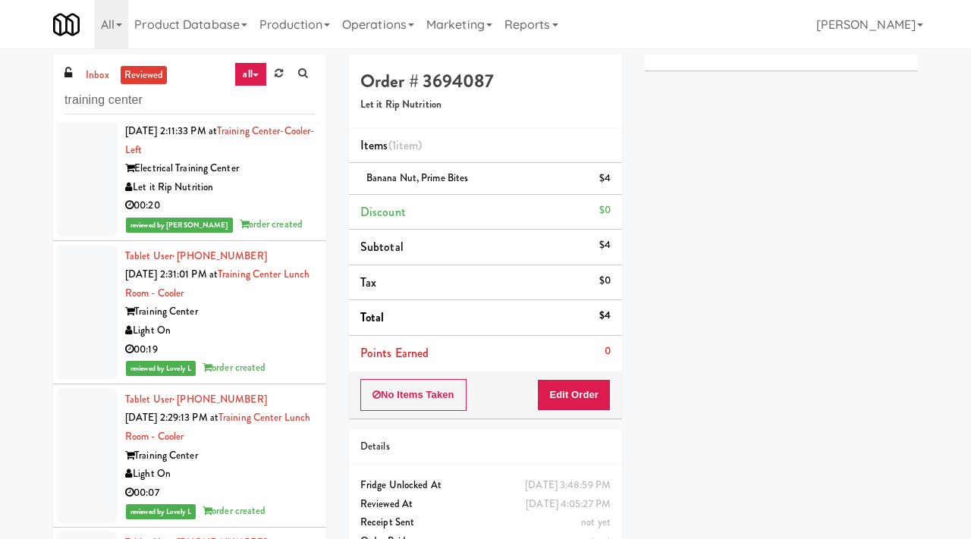
scroll to position [447, 0]
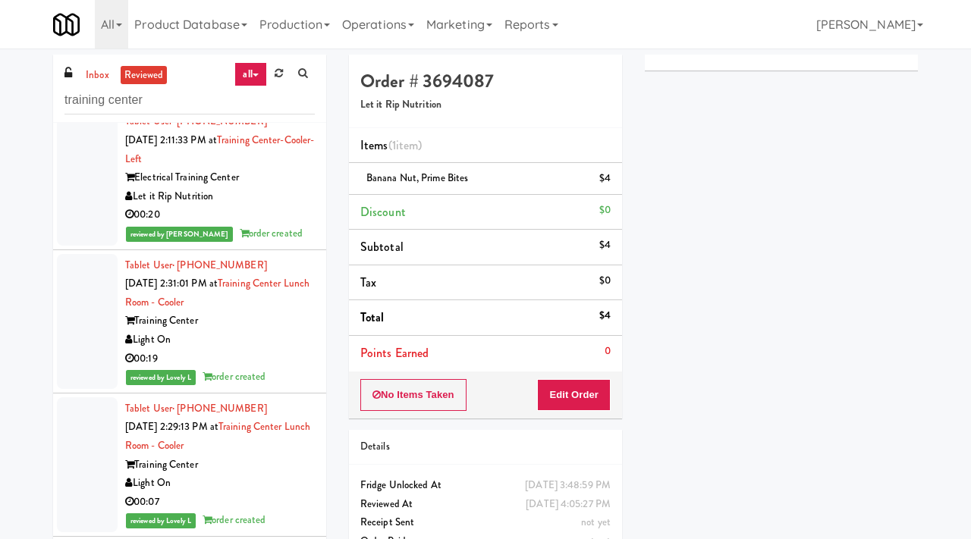
click at [291, 331] on div "Training Center" at bounding box center [220, 321] width 190 height 19
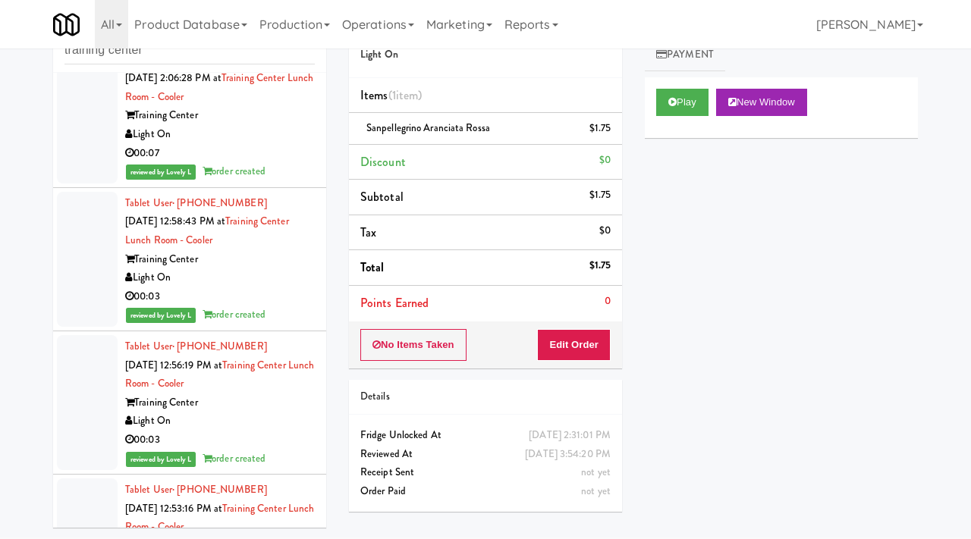
scroll to position [1613, 0]
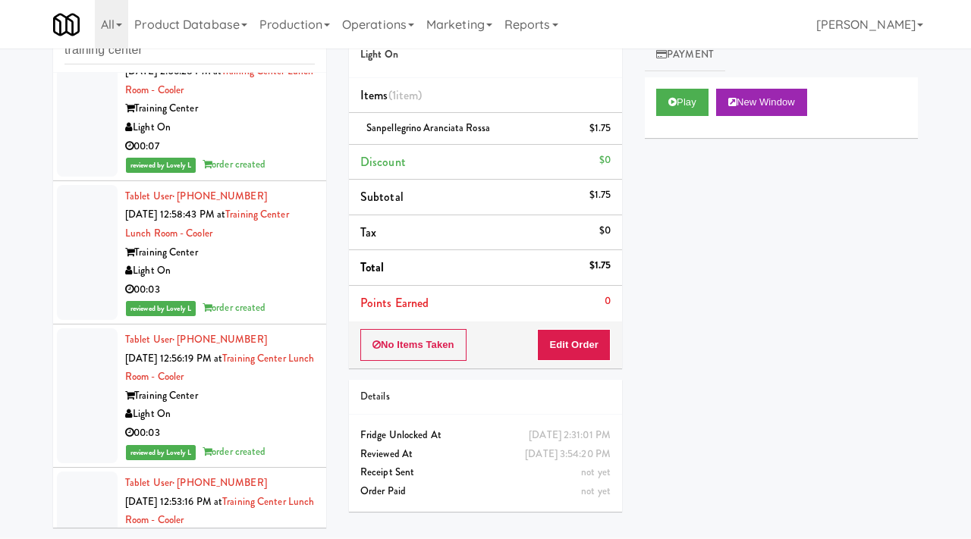
click at [293, 256] on div "Training Center" at bounding box center [220, 252] width 190 height 19
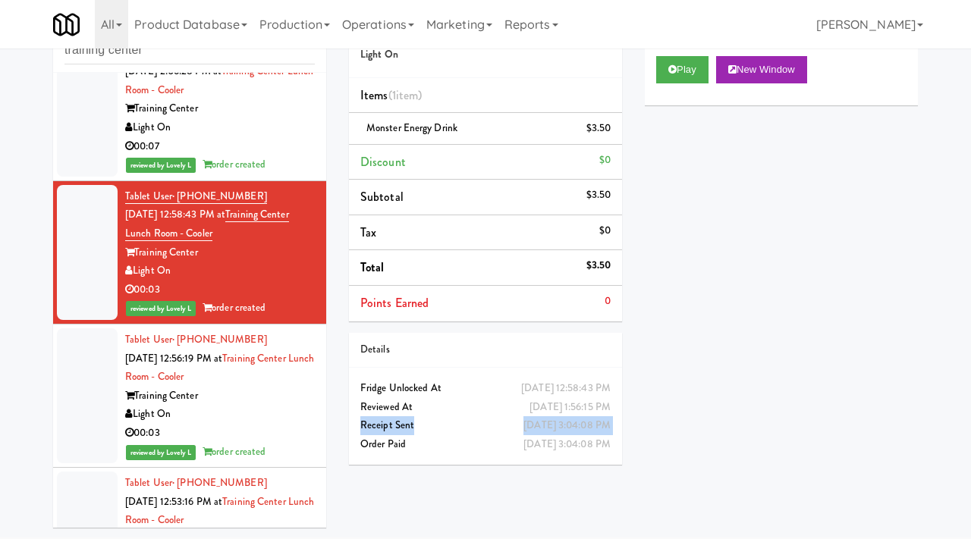
drag, startPoint x: 610, startPoint y: 425, endPoint x: 499, endPoint y: 424, distance: 111.5
click at [499, 424] on div "Aug 26, 2025 3:04:08 PM Receipt Sent" at bounding box center [485, 425] width 273 height 19
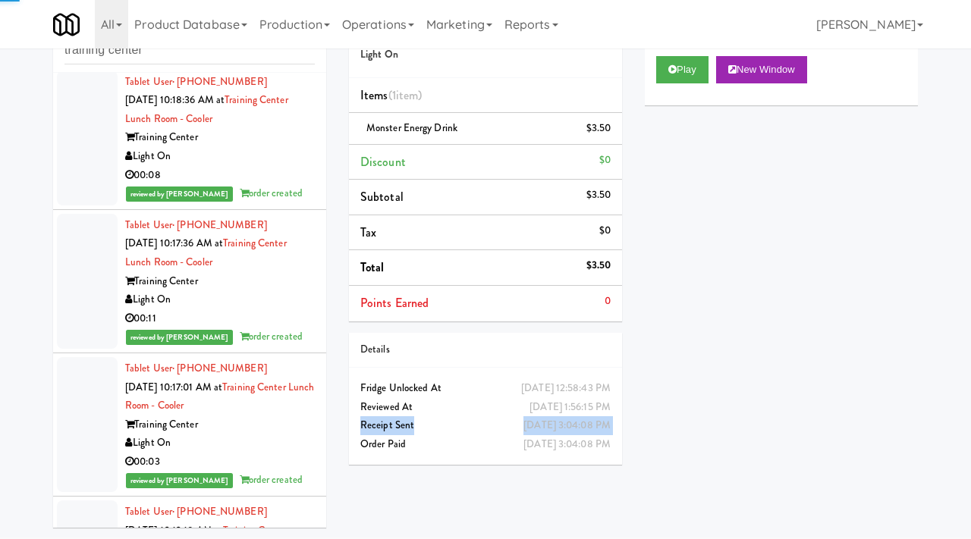
scroll to position [5287, 0]
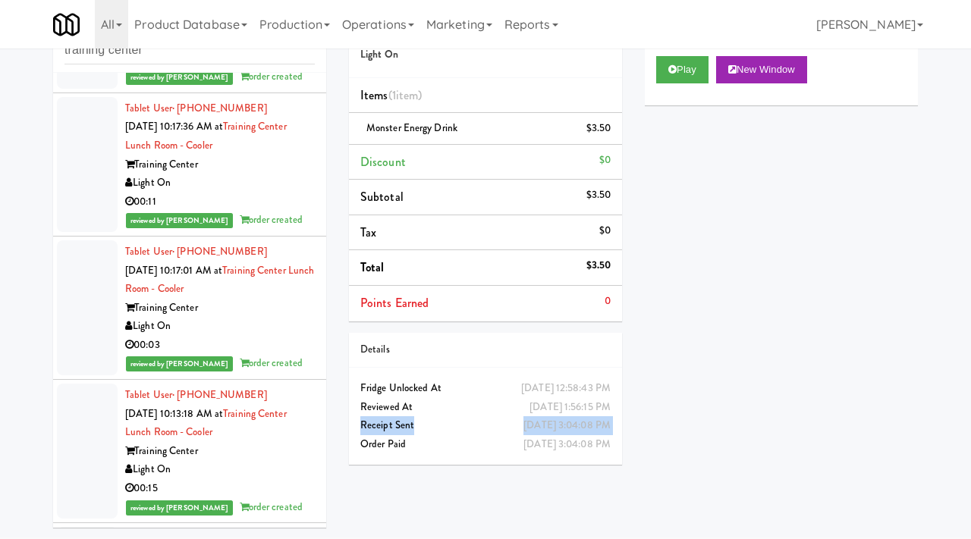
click at [299, 479] on div "Light On" at bounding box center [220, 469] width 190 height 19
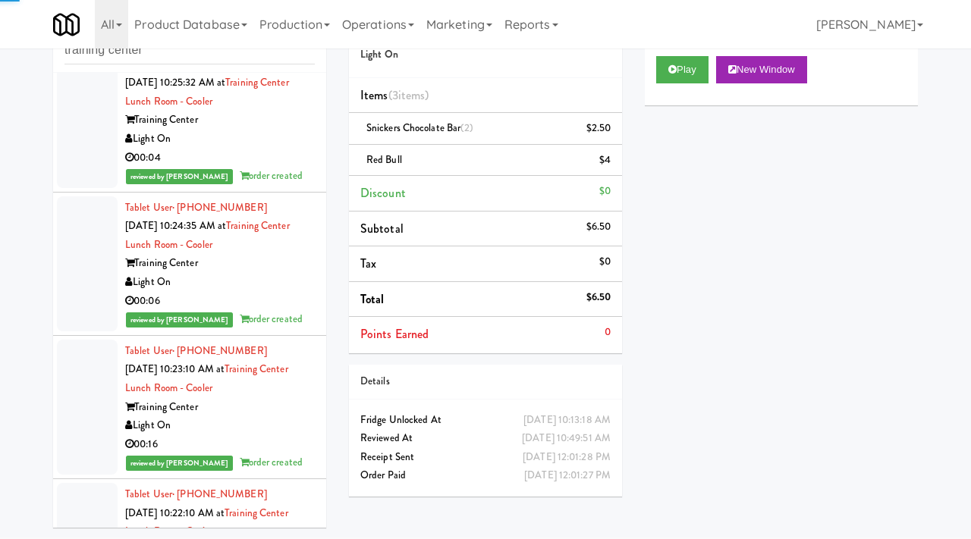
scroll to position [34001, 0]
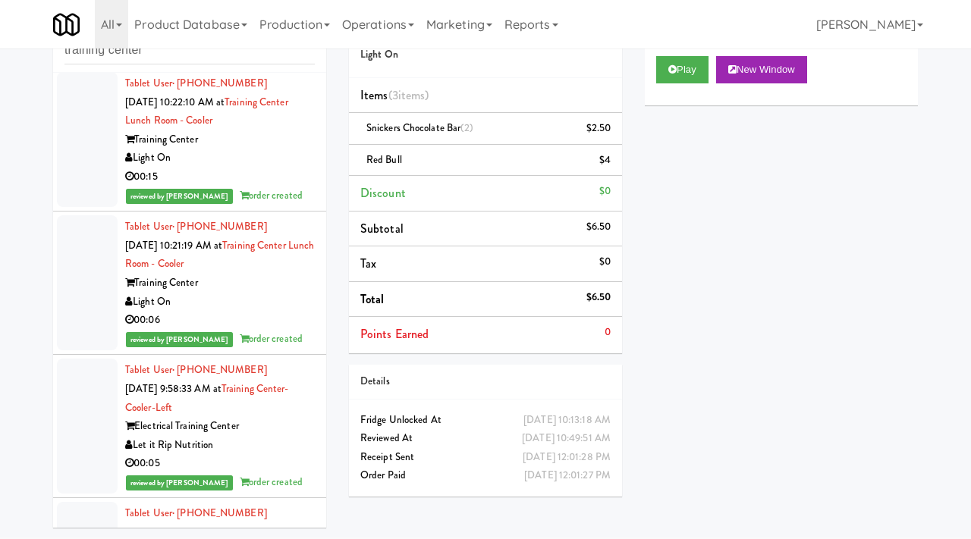
click at [277, 455] on div "Let it Rip Nutrition" at bounding box center [220, 445] width 190 height 19
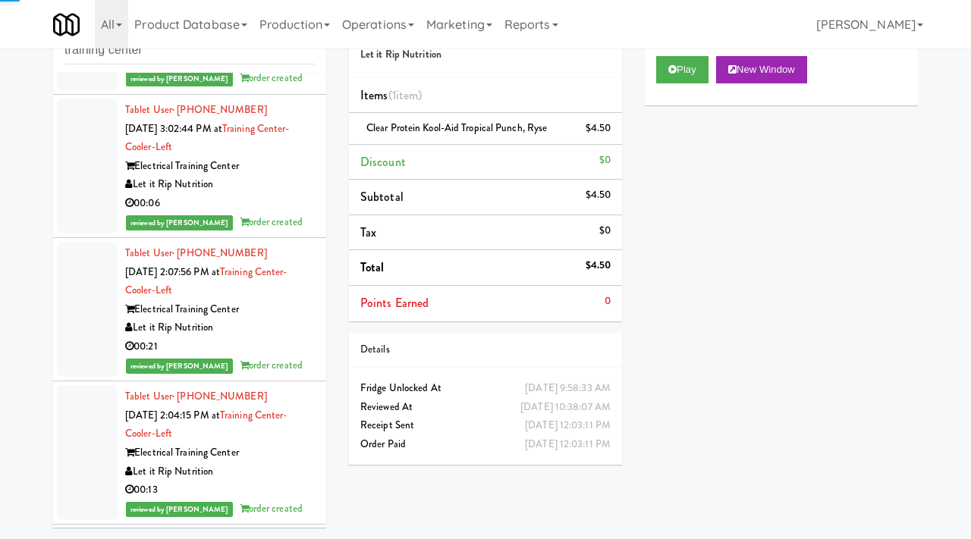
scroll to position [39743, 0]
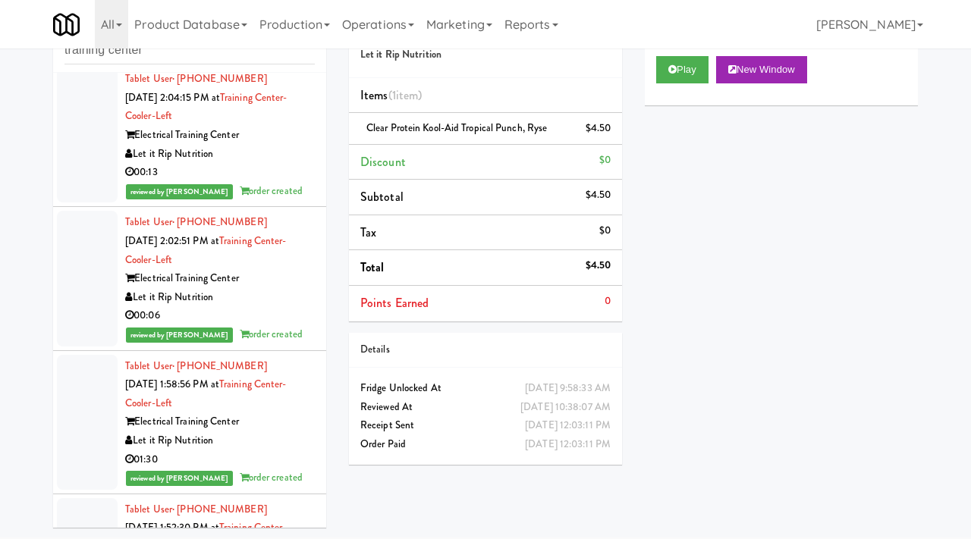
click at [293, 431] on div "Electrical Training Center" at bounding box center [220, 422] width 190 height 19
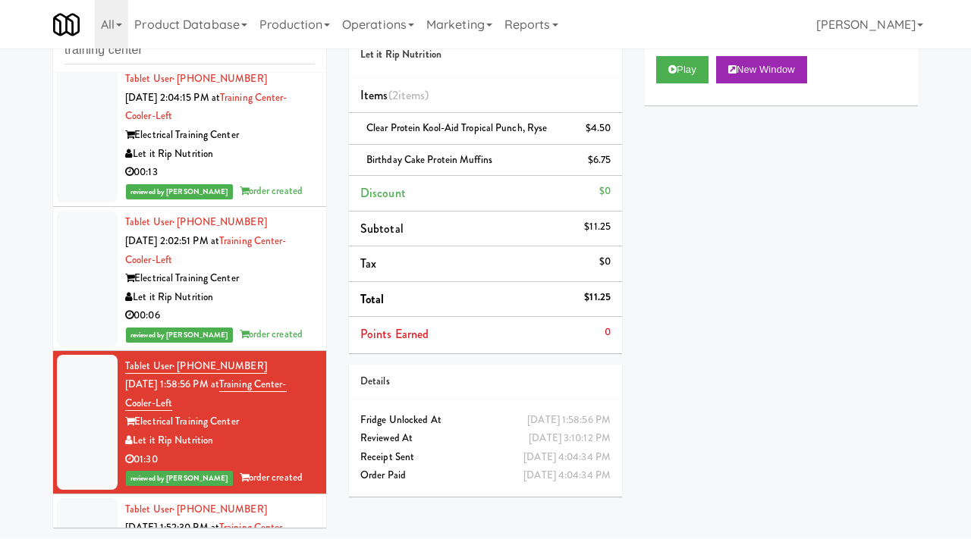
click at [299, 307] on div "Let it Rip Nutrition" at bounding box center [220, 297] width 190 height 19
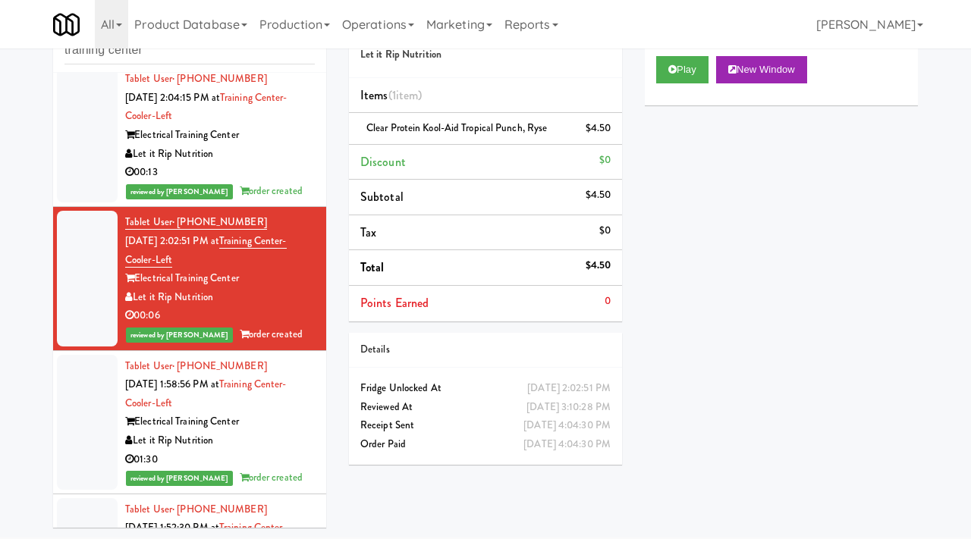
click at [303, 164] on div "Let it Rip Nutrition" at bounding box center [220, 154] width 190 height 19
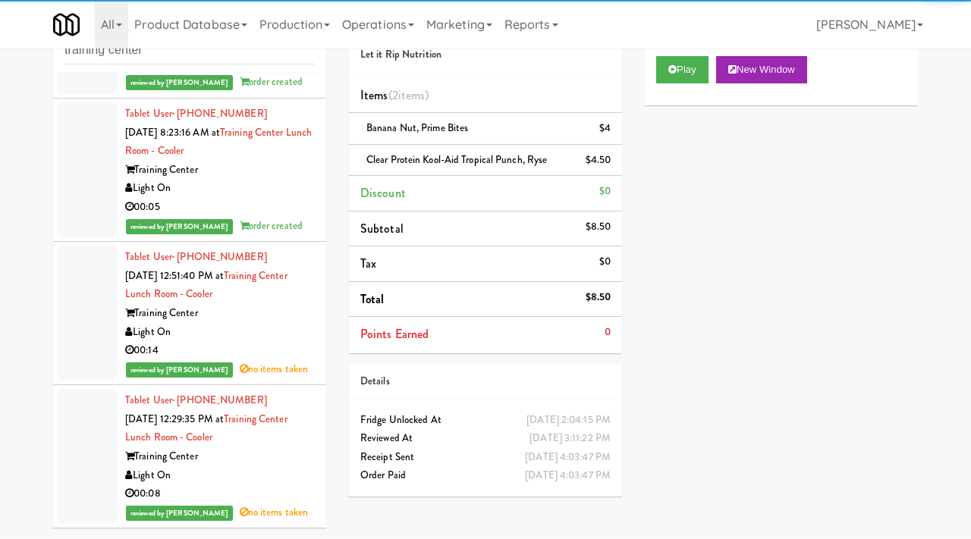
scroll to position [45917, 0]
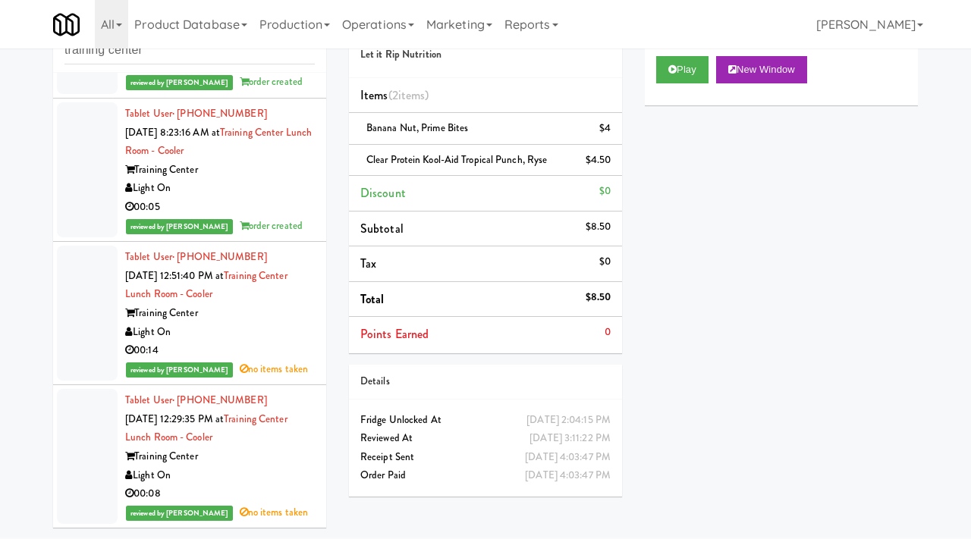
click at [283, 490] on div "00:08" at bounding box center [220, 494] width 190 height 19
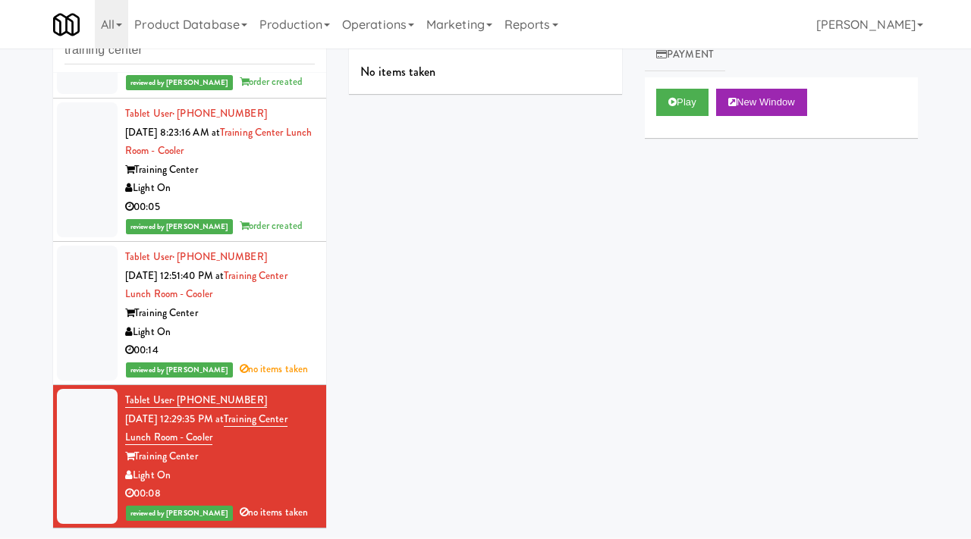
click at [304, 336] on div "Light On" at bounding box center [220, 332] width 190 height 19
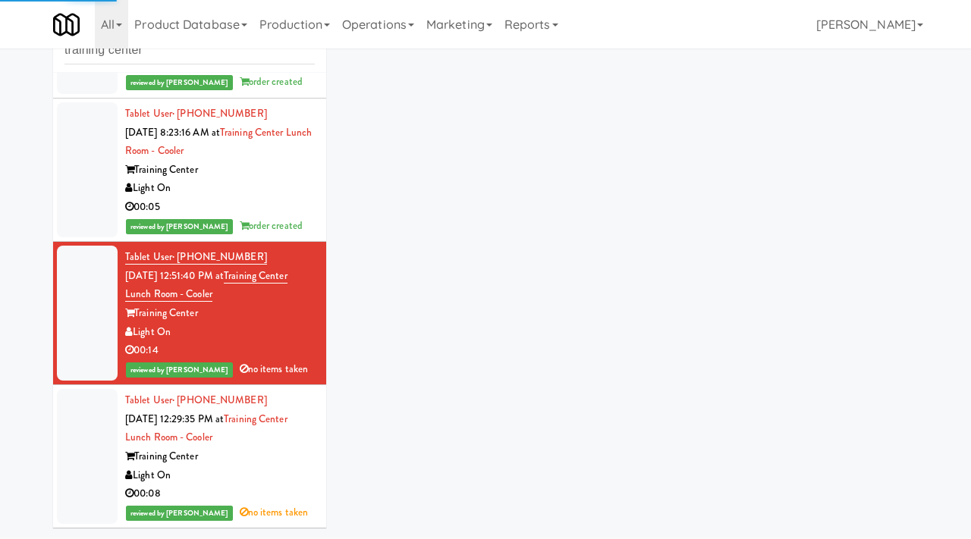
click at [296, 183] on div "Light On" at bounding box center [220, 188] width 190 height 19
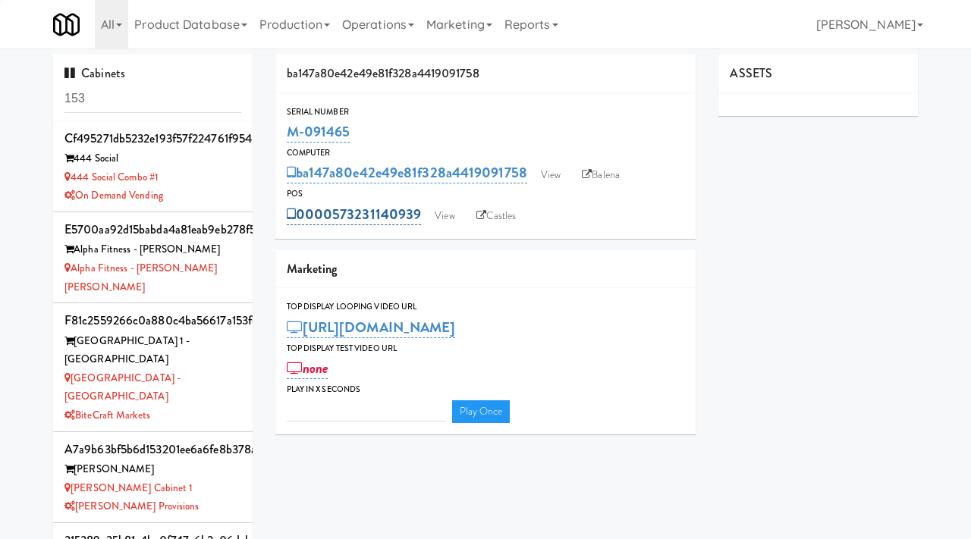
type input "3"
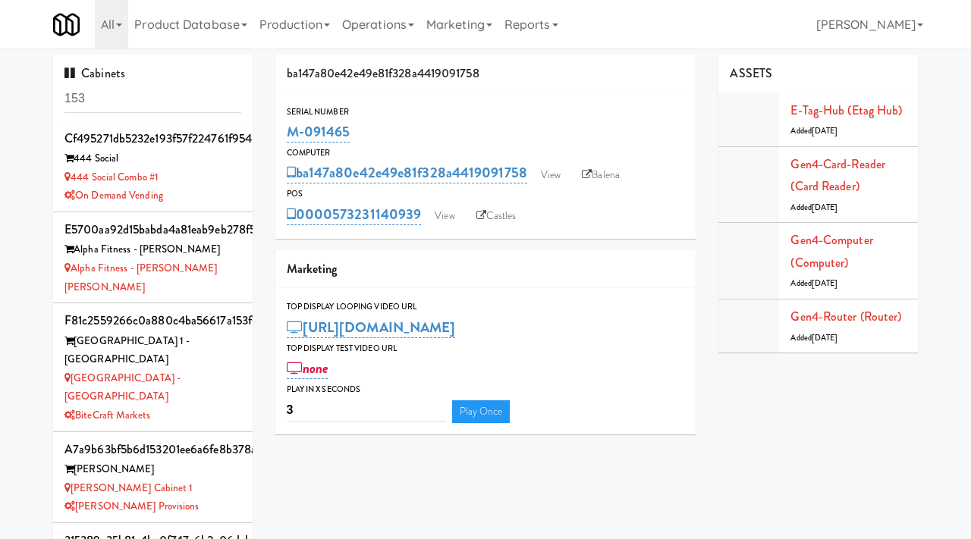
click at [168, 106] on input "153" at bounding box center [152, 99] width 177 height 28
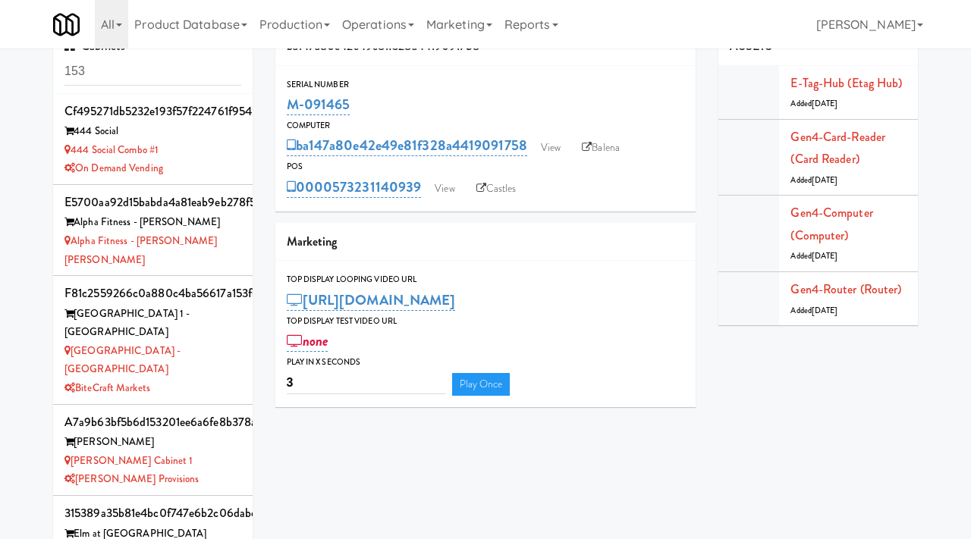
scroll to position [36, 0]
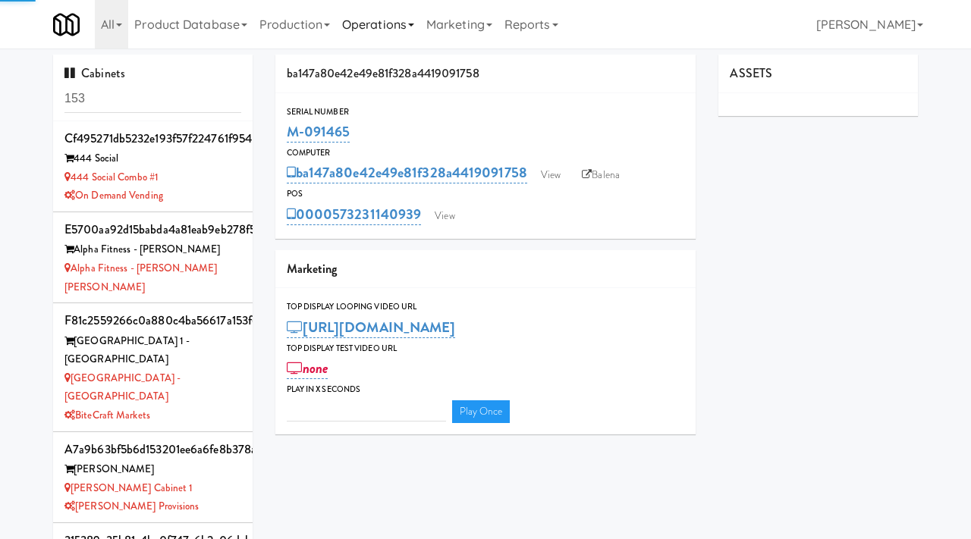
type input "3"
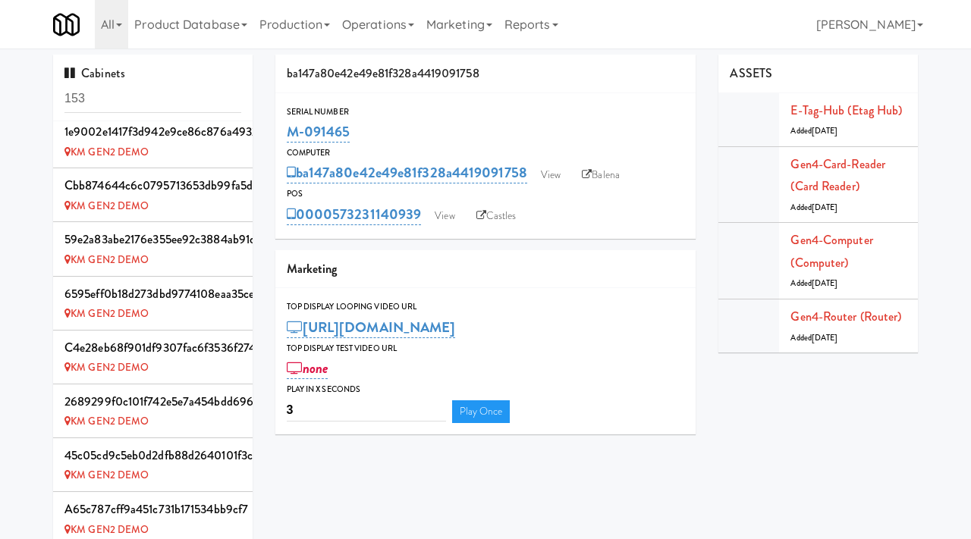
scroll to position [793, 0]
